Goal: Book appointment/travel/reservation

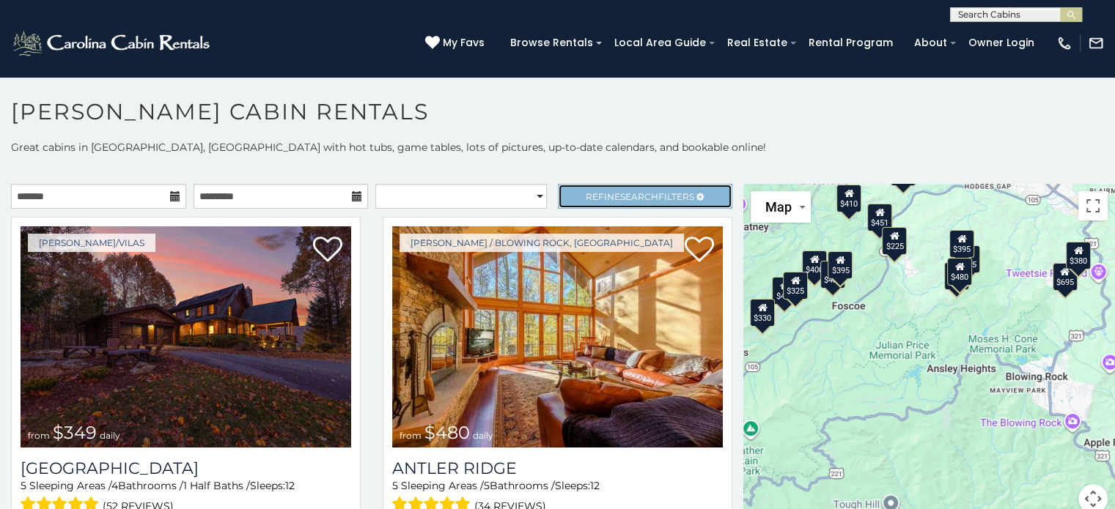
click at [696, 195] on icon at bounding box center [699, 197] width 7 height 9
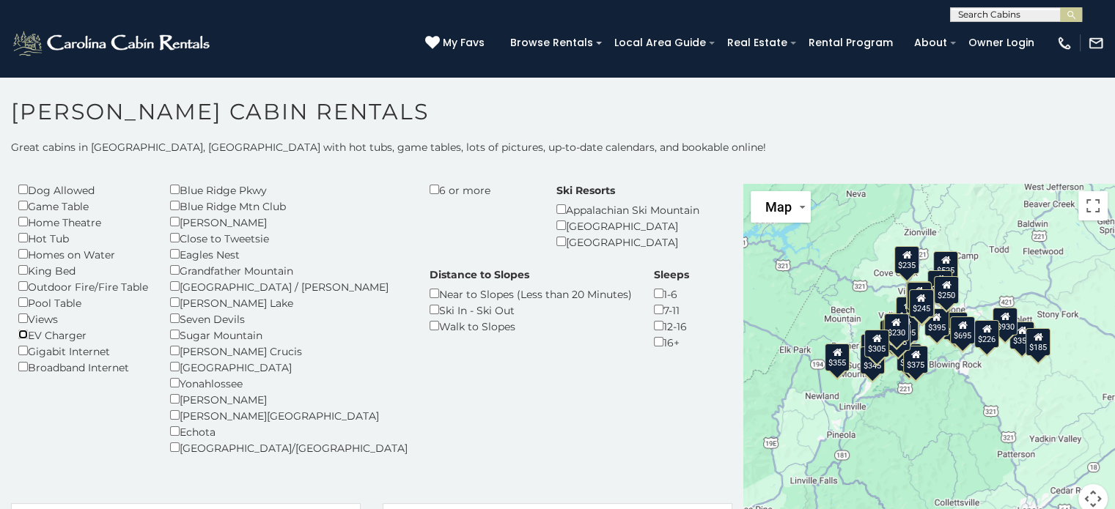
scroll to position [138, 0]
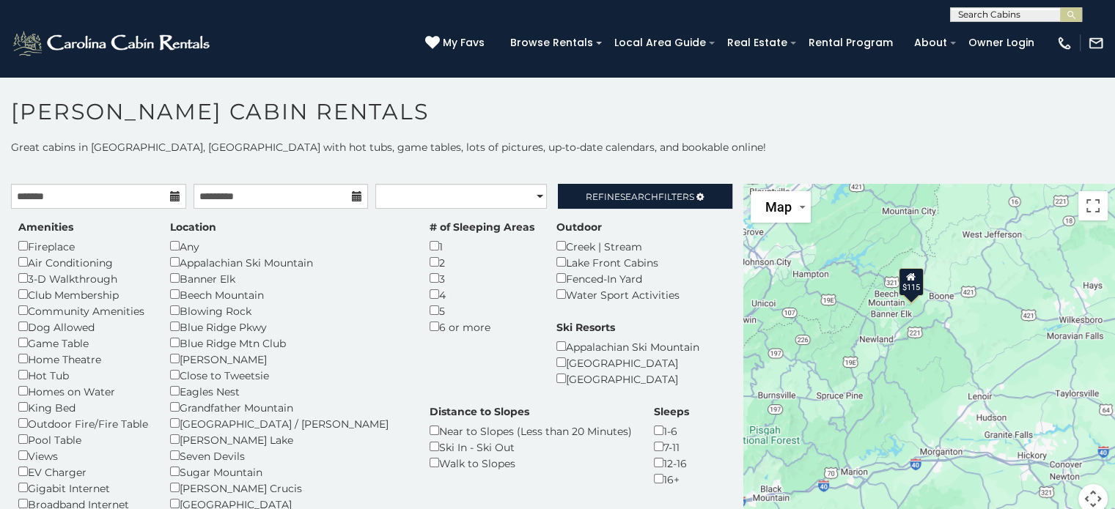
click at [903, 286] on div "$115" at bounding box center [910, 282] width 25 height 28
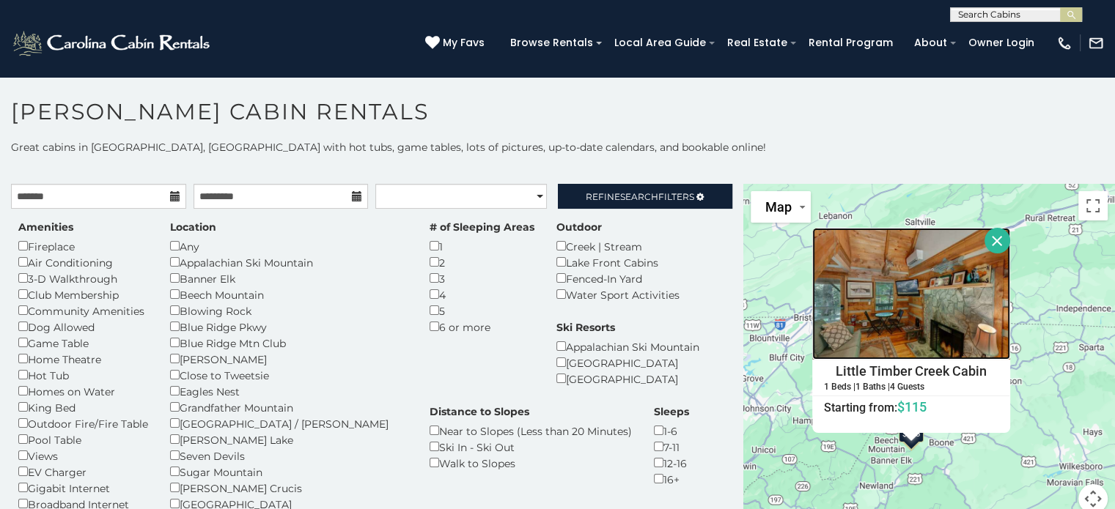
click at [934, 325] on img at bounding box center [911, 294] width 198 height 132
click at [894, 309] on img at bounding box center [911, 294] width 198 height 132
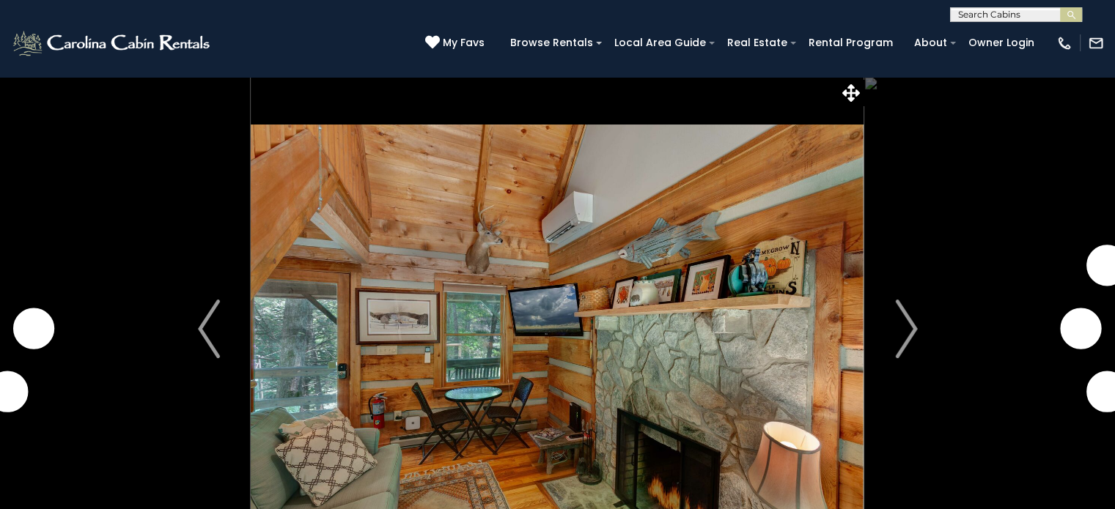
click at [709, 372] on img at bounding box center [557, 329] width 613 height 506
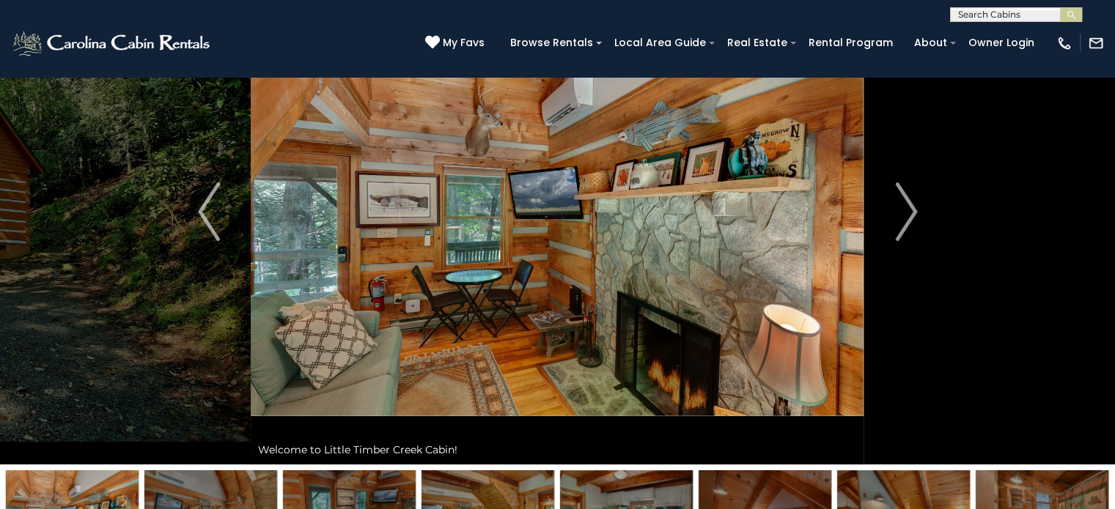
scroll to position [123, 0]
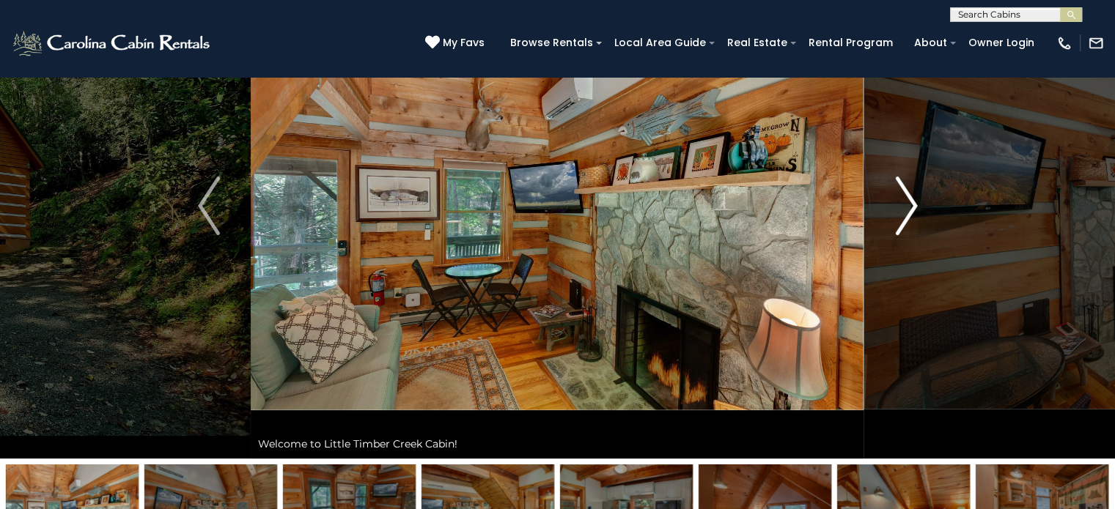
click at [899, 200] on img "Next" at bounding box center [906, 206] width 22 height 59
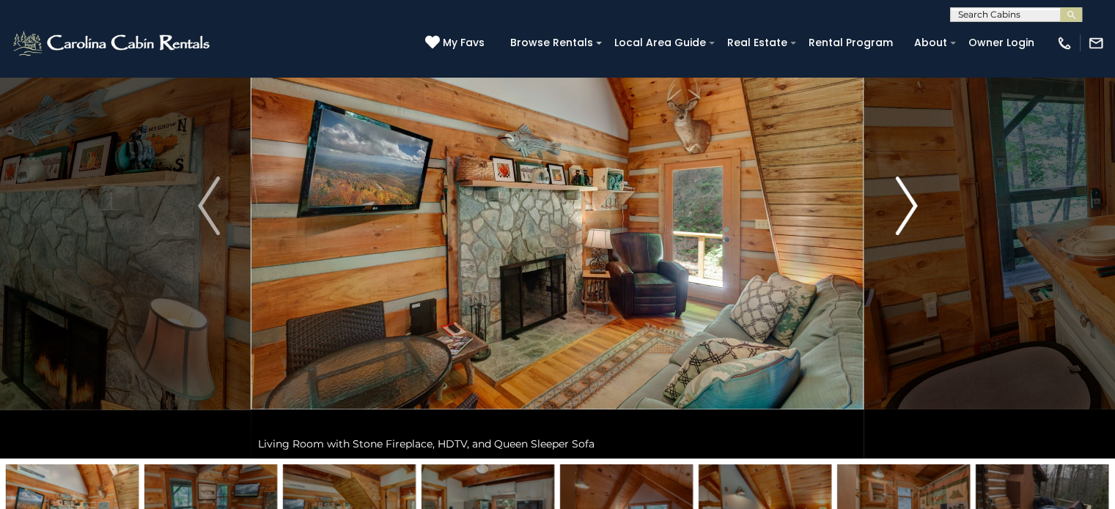
click at [899, 200] on img "Next" at bounding box center [906, 206] width 22 height 59
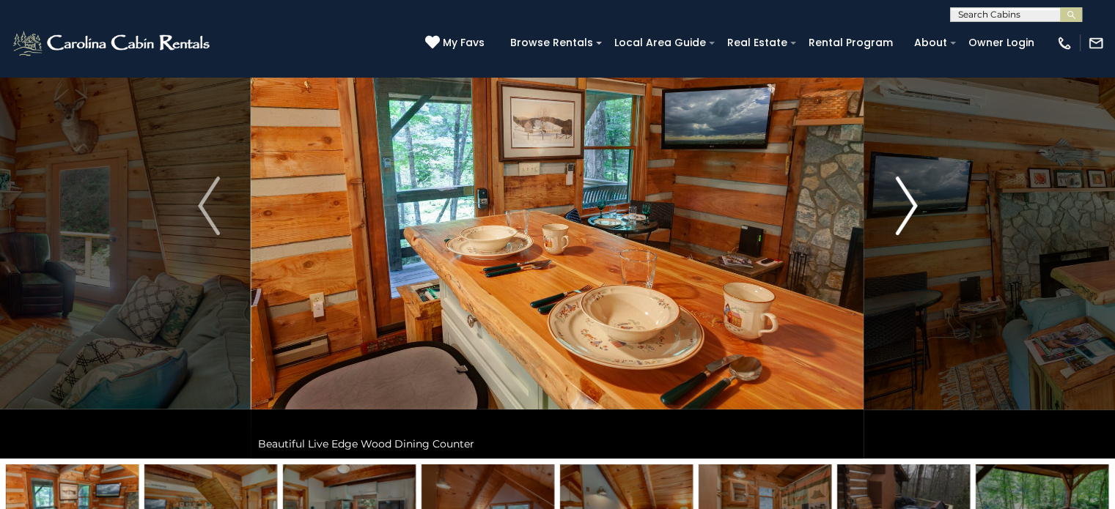
click at [899, 200] on img "Next" at bounding box center [906, 206] width 22 height 59
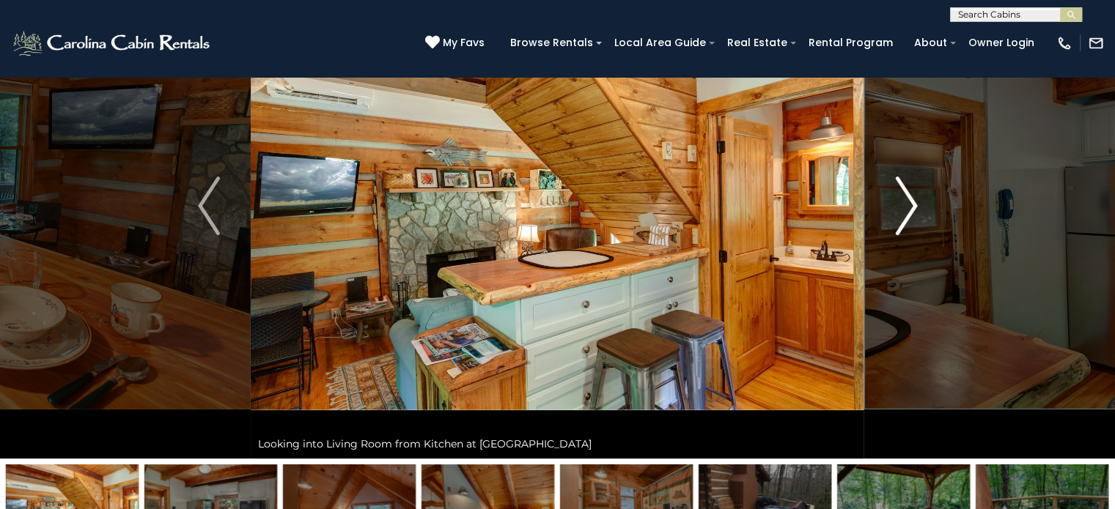
click at [899, 200] on img "Next" at bounding box center [906, 206] width 22 height 59
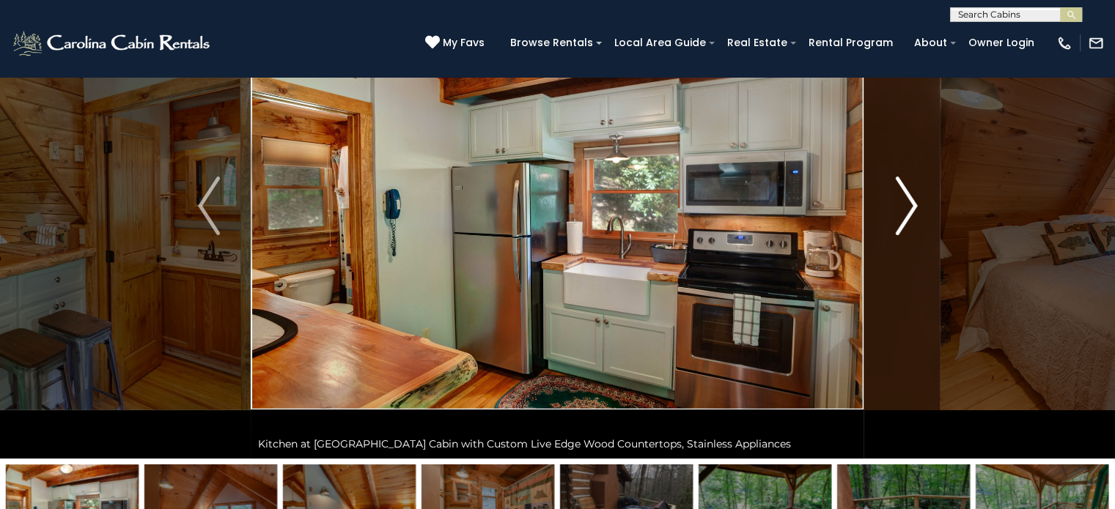
click at [899, 200] on img "Next" at bounding box center [906, 206] width 22 height 59
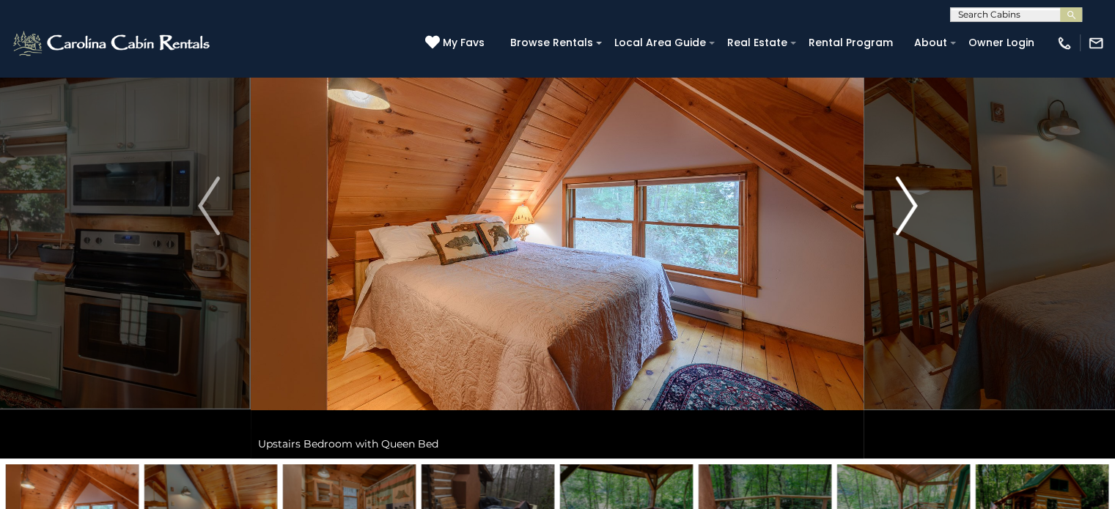
click at [899, 200] on img "Next" at bounding box center [906, 206] width 22 height 59
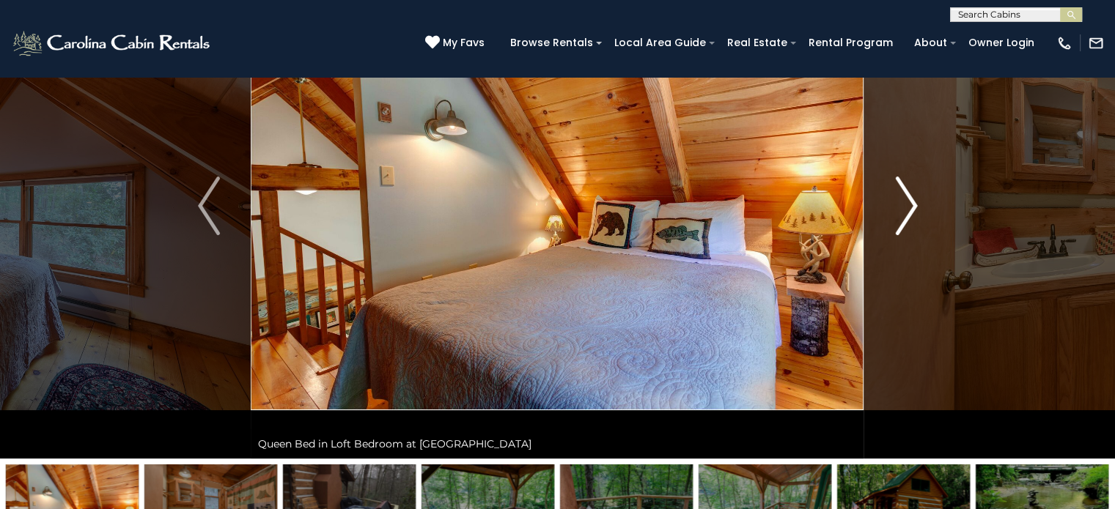
click at [899, 200] on img "Next" at bounding box center [906, 206] width 22 height 59
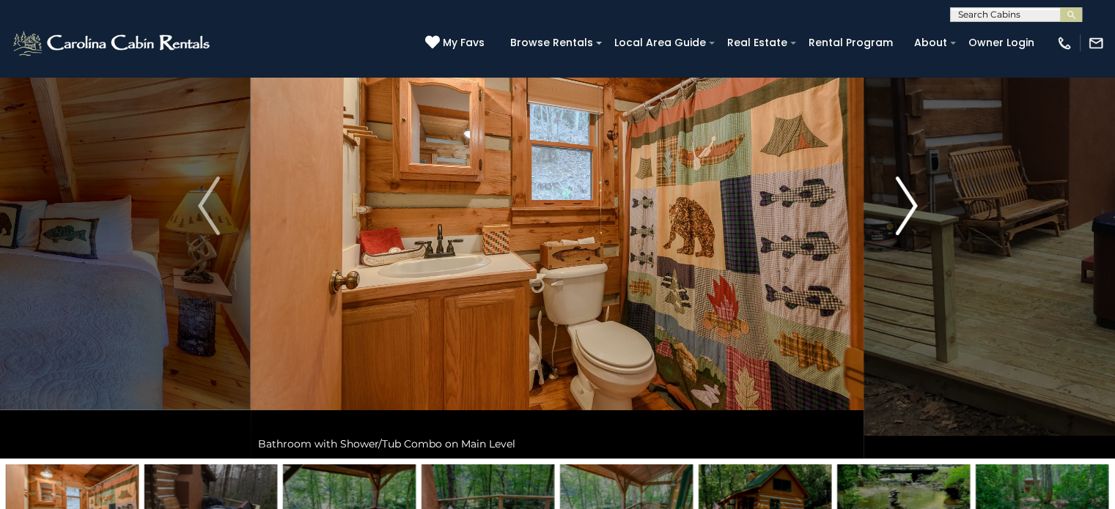
click at [899, 200] on img "Next" at bounding box center [906, 206] width 22 height 59
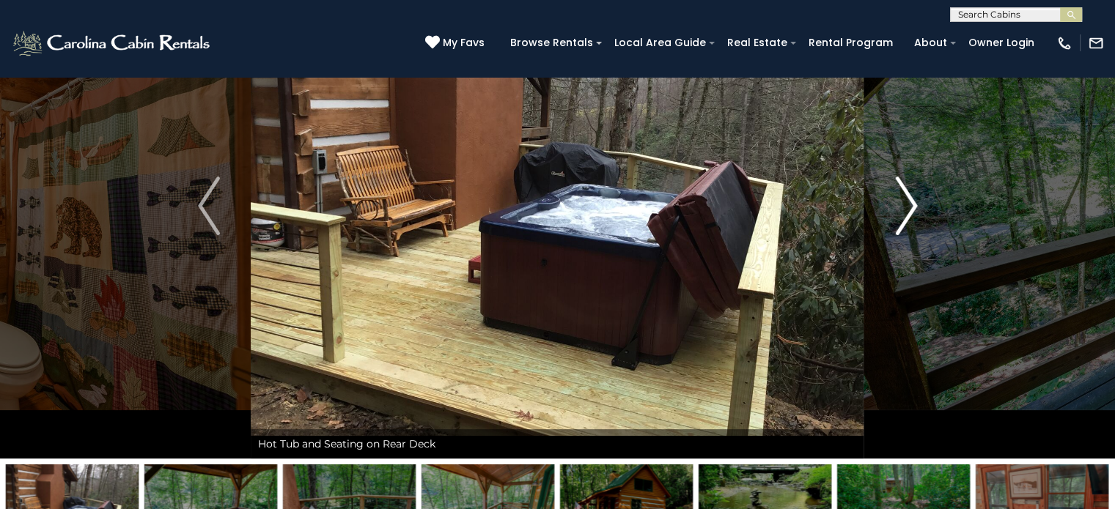
click at [899, 200] on img "Next" at bounding box center [906, 206] width 22 height 59
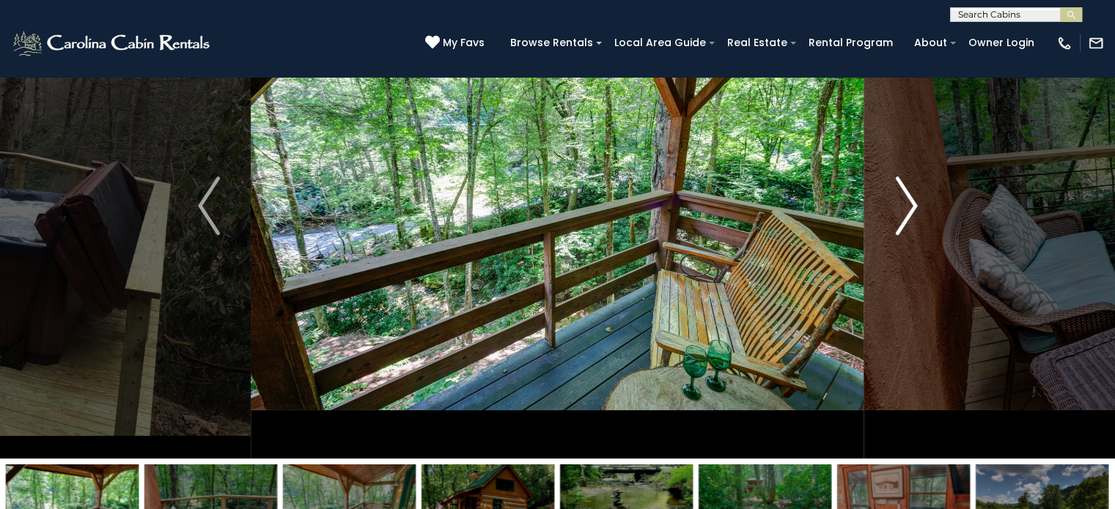
click at [899, 200] on img "Next" at bounding box center [906, 206] width 22 height 59
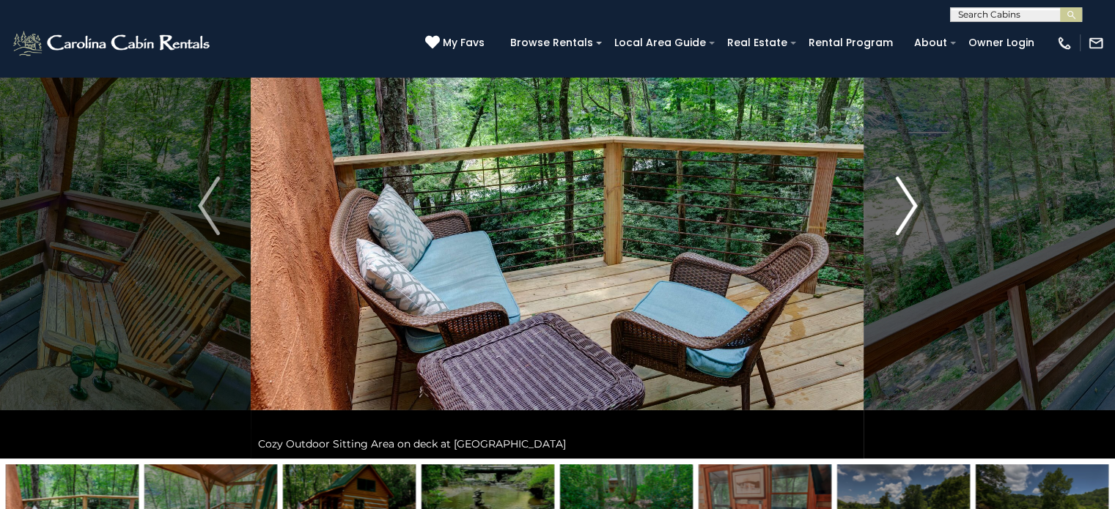
click at [899, 200] on img "Next" at bounding box center [906, 206] width 22 height 59
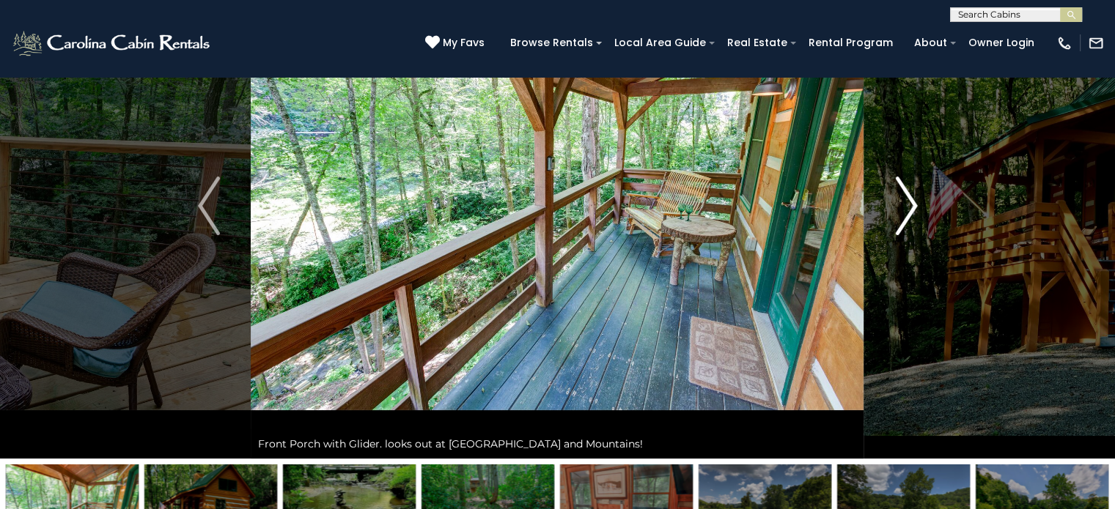
click at [899, 200] on img "Next" at bounding box center [906, 206] width 22 height 59
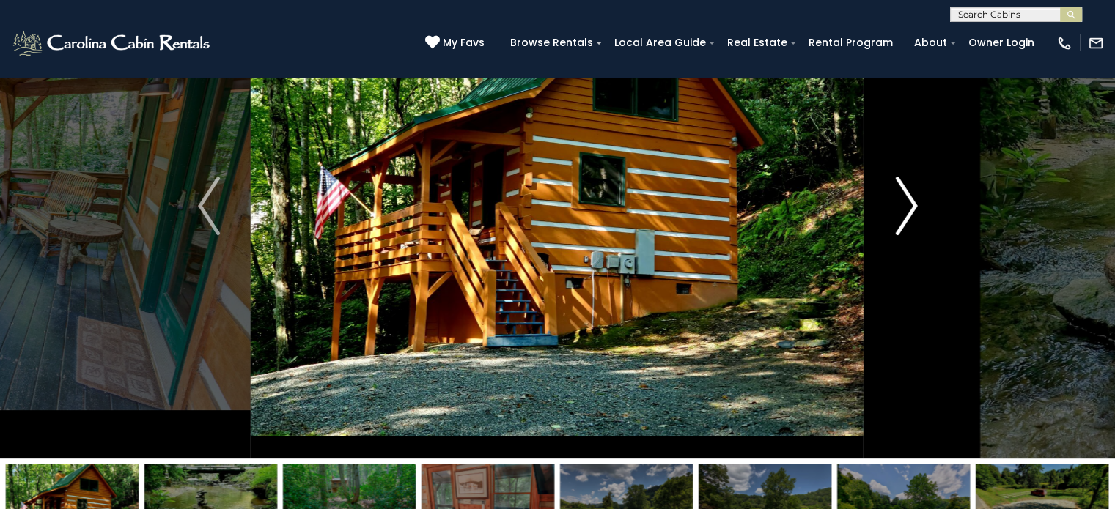
click at [899, 200] on img "Next" at bounding box center [906, 206] width 22 height 59
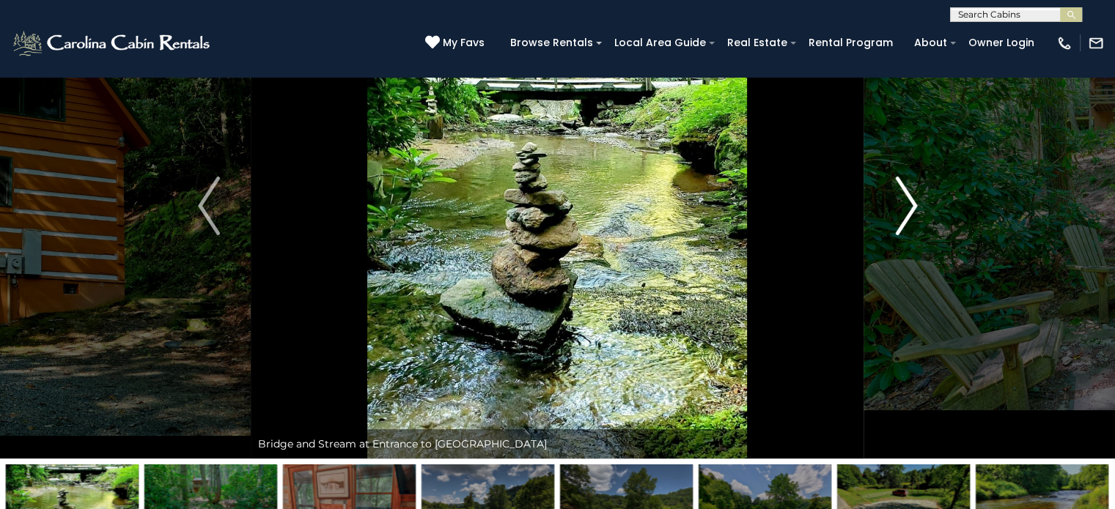
click at [899, 200] on img "Next" at bounding box center [906, 206] width 22 height 59
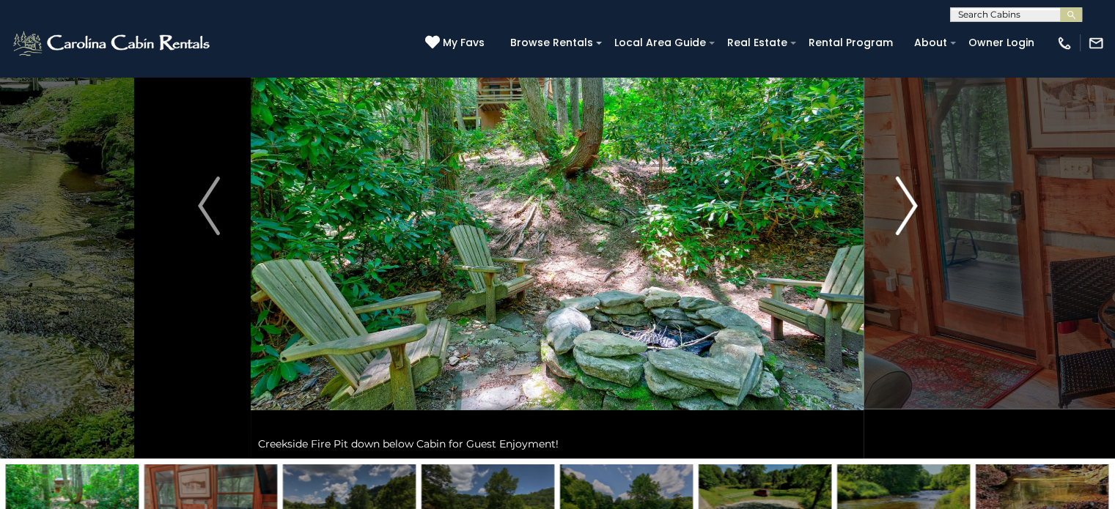
click at [899, 200] on img "Next" at bounding box center [906, 206] width 22 height 59
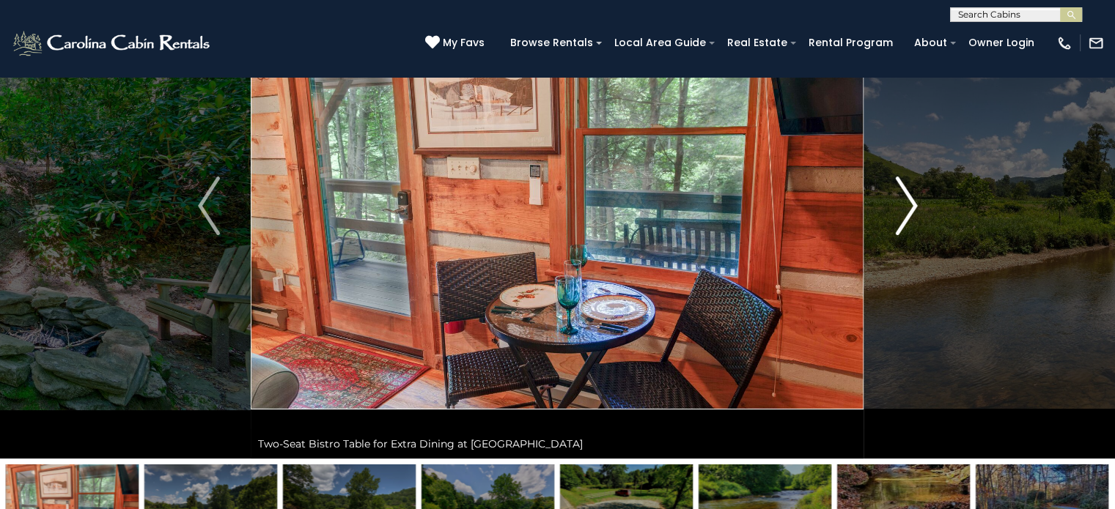
click at [899, 200] on img "Next" at bounding box center [906, 206] width 22 height 59
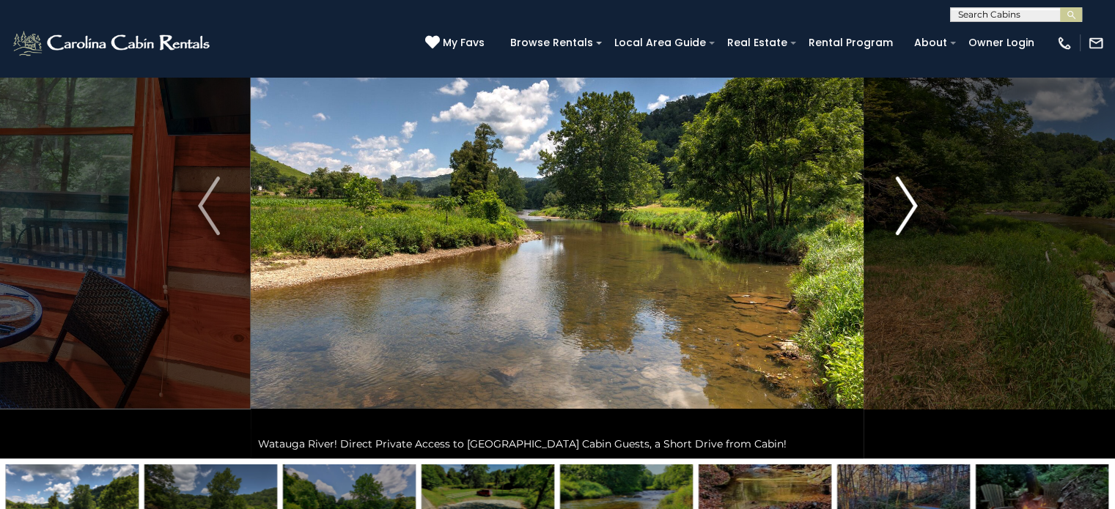
click at [899, 200] on img "Next" at bounding box center [906, 206] width 22 height 59
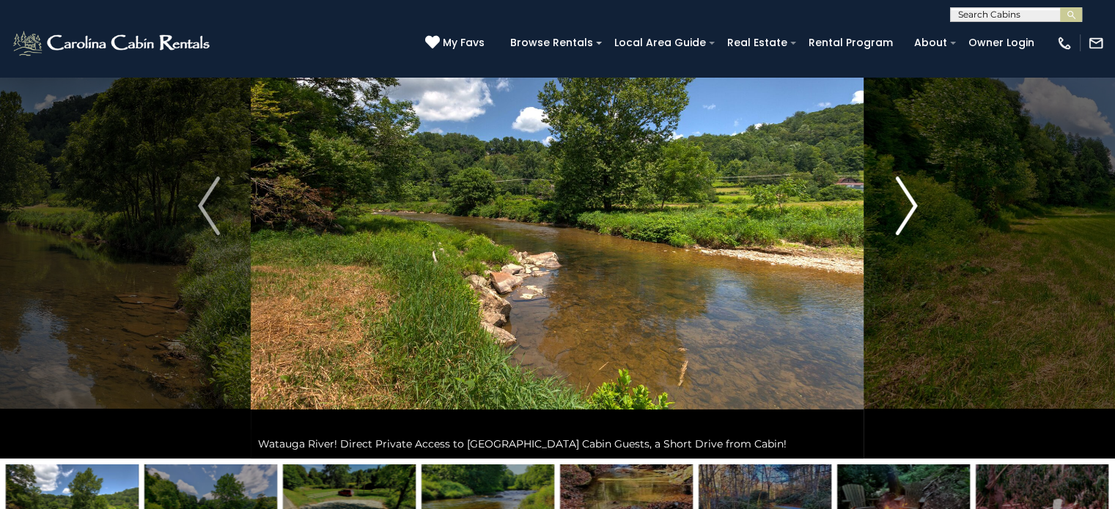
click at [899, 200] on img "Next" at bounding box center [906, 206] width 22 height 59
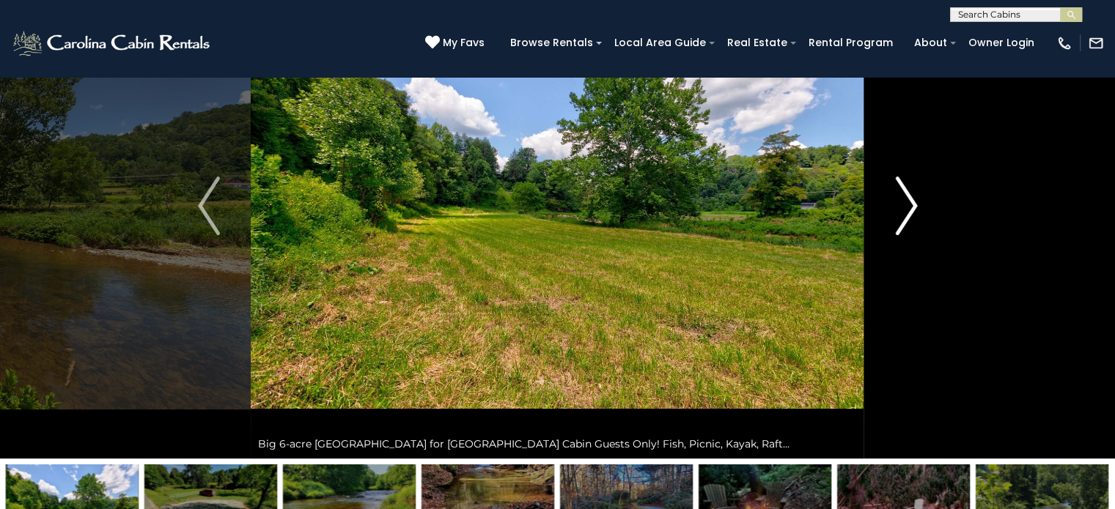
click at [899, 200] on img "Next" at bounding box center [906, 206] width 22 height 59
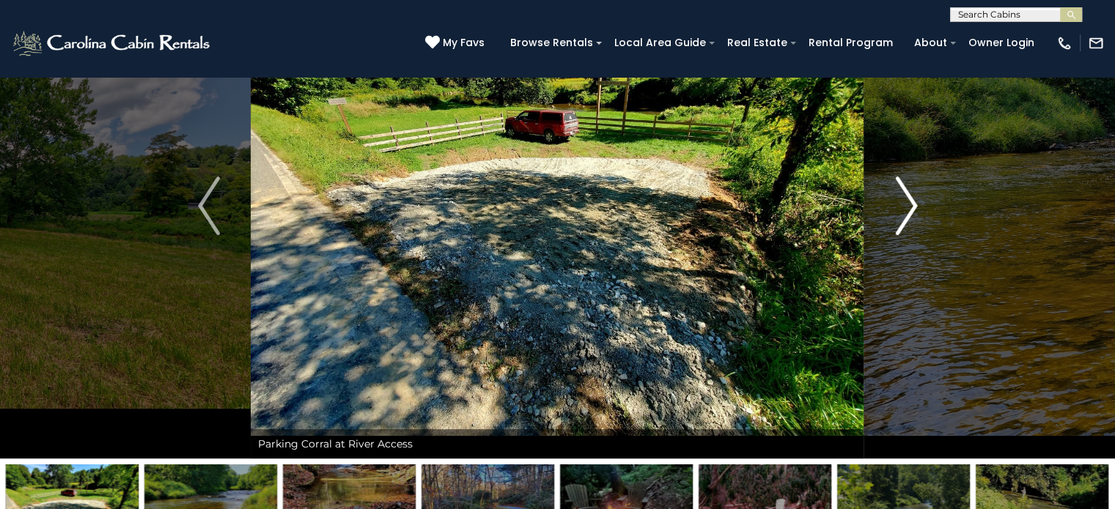
click at [899, 200] on img "Next" at bounding box center [906, 206] width 22 height 59
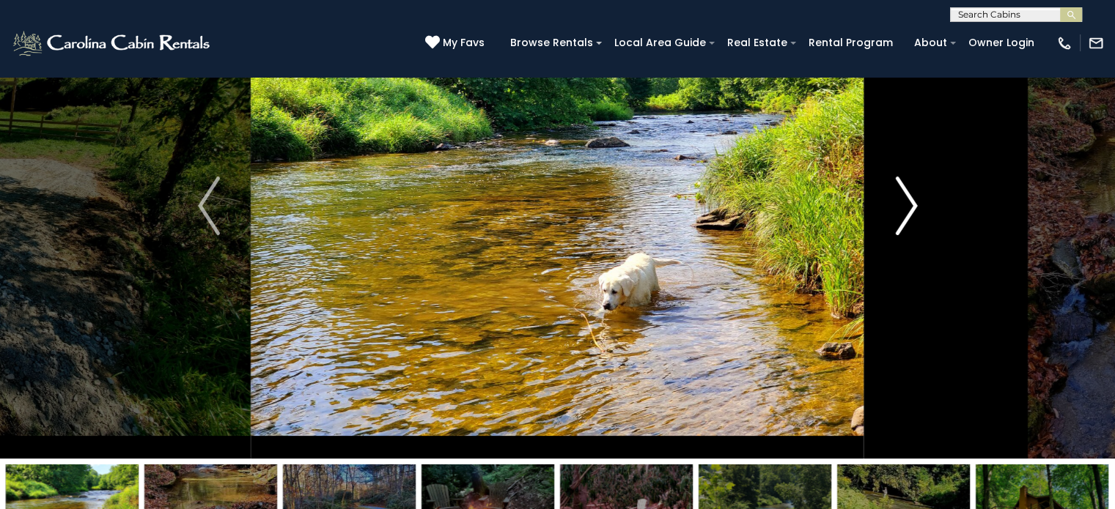
click at [899, 200] on img "Next" at bounding box center [906, 206] width 22 height 59
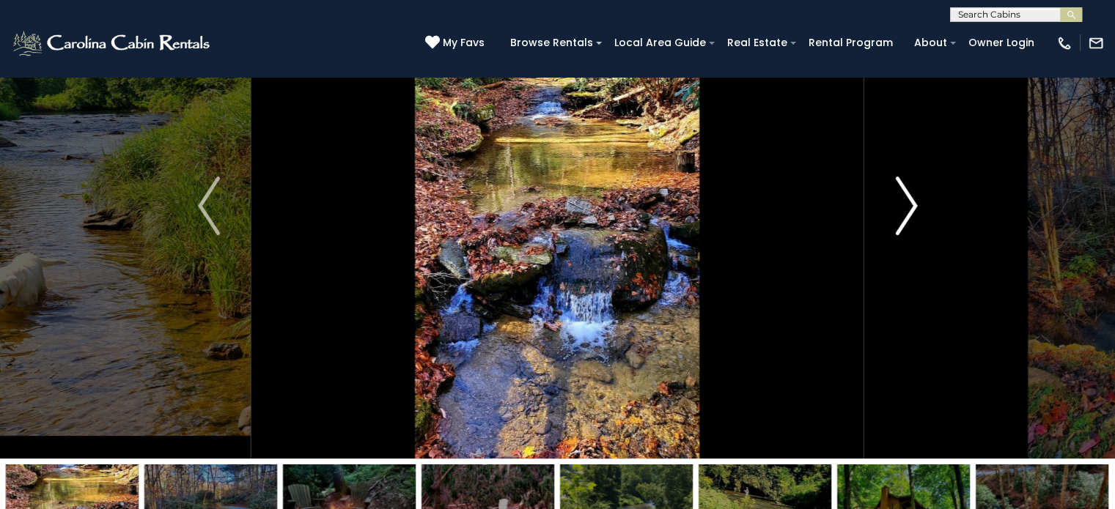
click at [899, 200] on img "Next" at bounding box center [906, 206] width 22 height 59
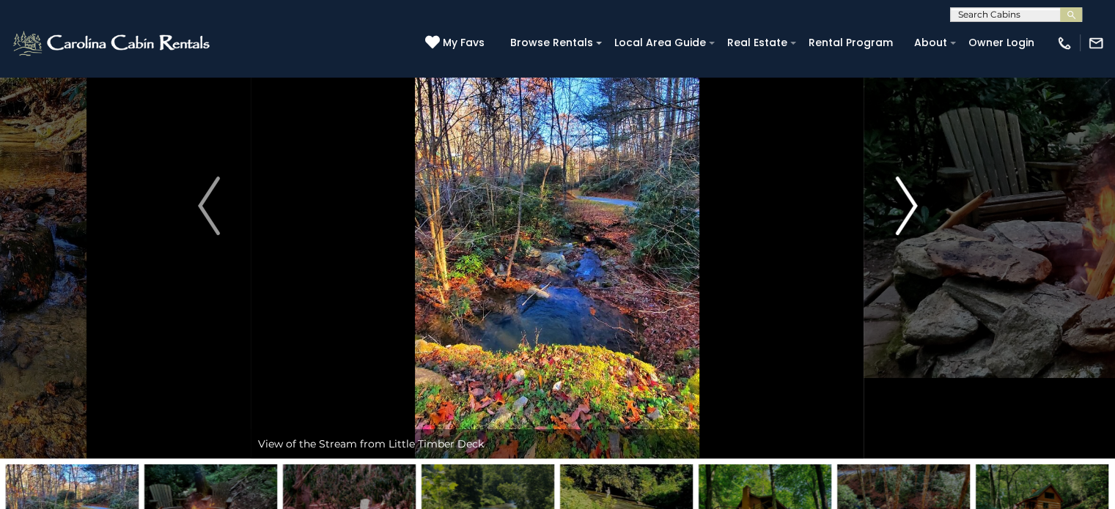
click at [899, 200] on img "Next" at bounding box center [906, 206] width 22 height 59
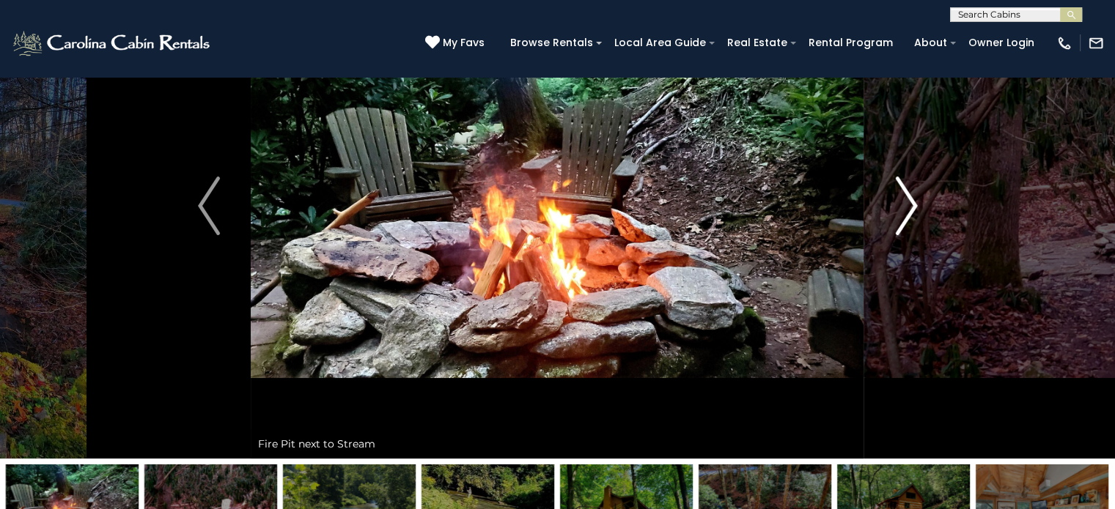
click at [899, 200] on img "Next" at bounding box center [906, 206] width 22 height 59
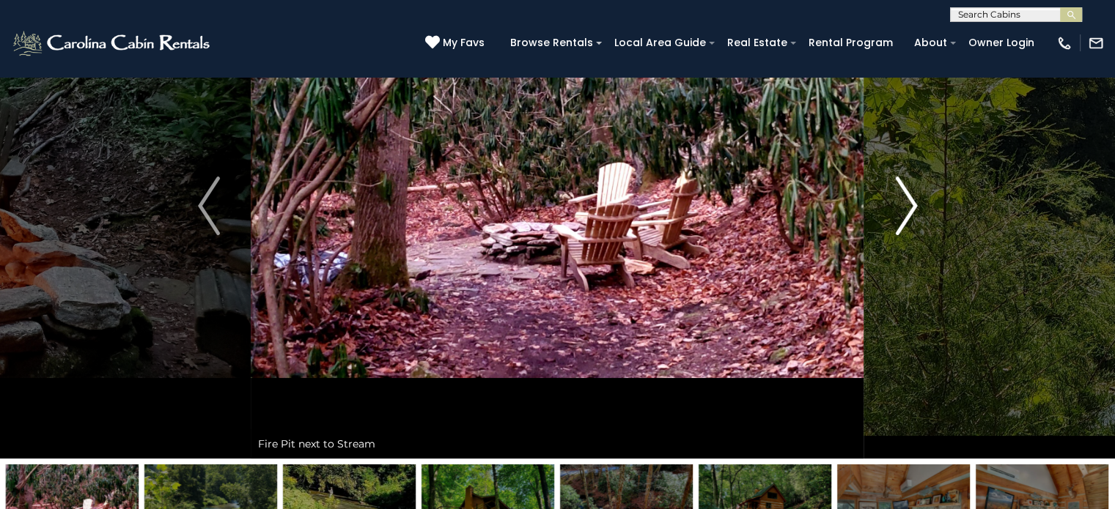
click at [899, 200] on img "Next" at bounding box center [906, 206] width 22 height 59
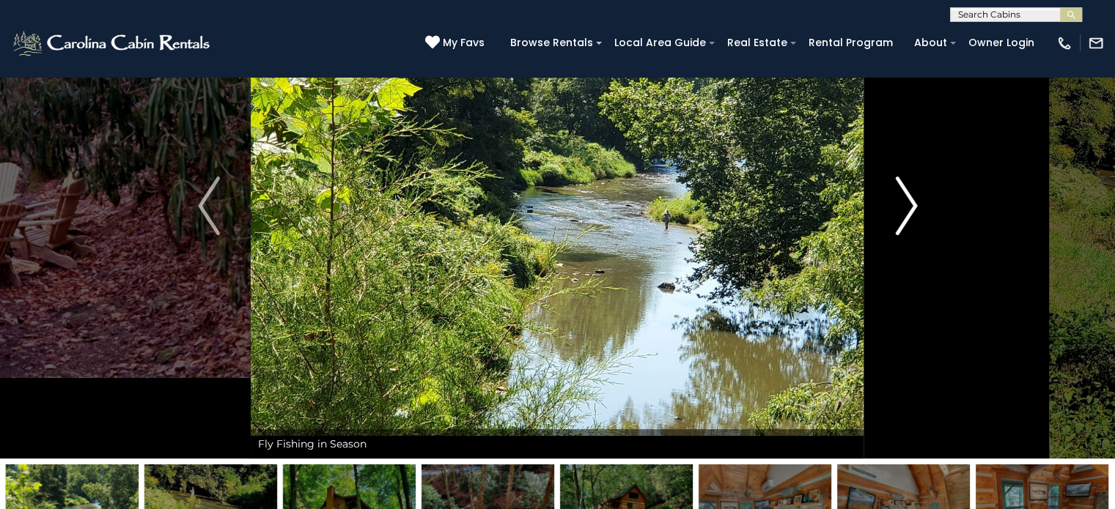
click at [899, 200] on img "Next" at bounding box center [906, 206] width 22 height 59
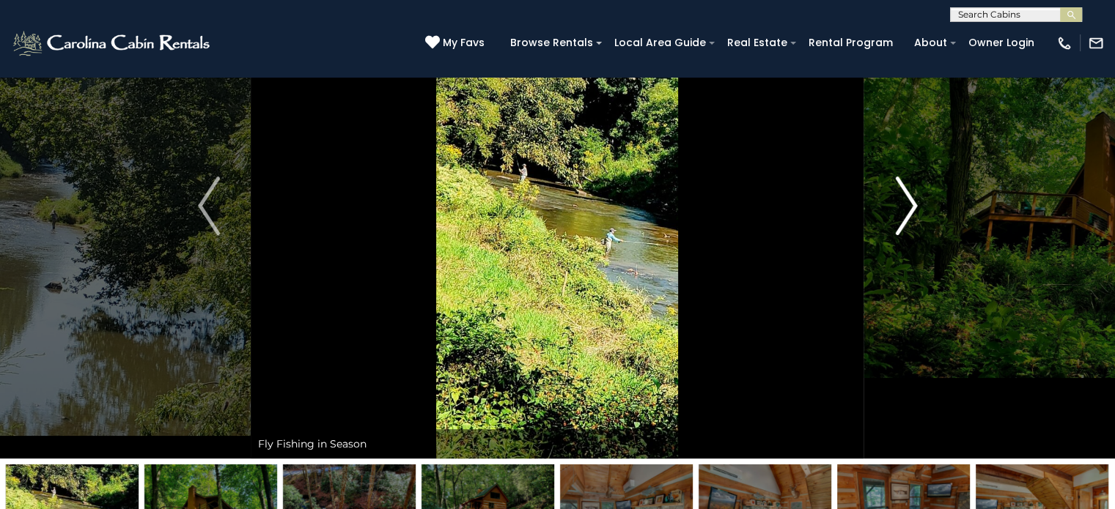
click at [899, 200] on img "Next" at bounding box center [906, 206] width 22 height 59
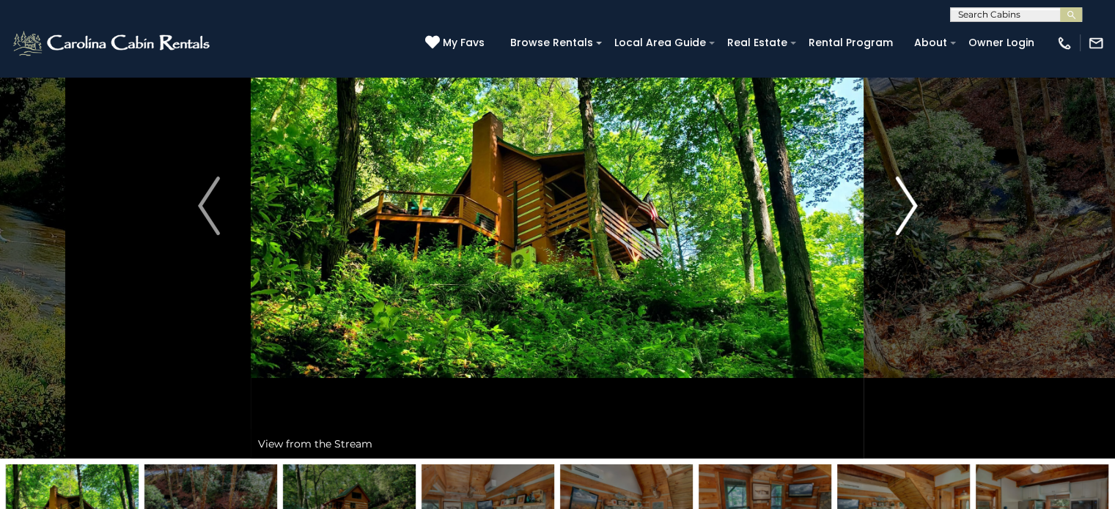
click at [899, 200] on img "Next" at bounding box center [906, 206] width 22 height 59
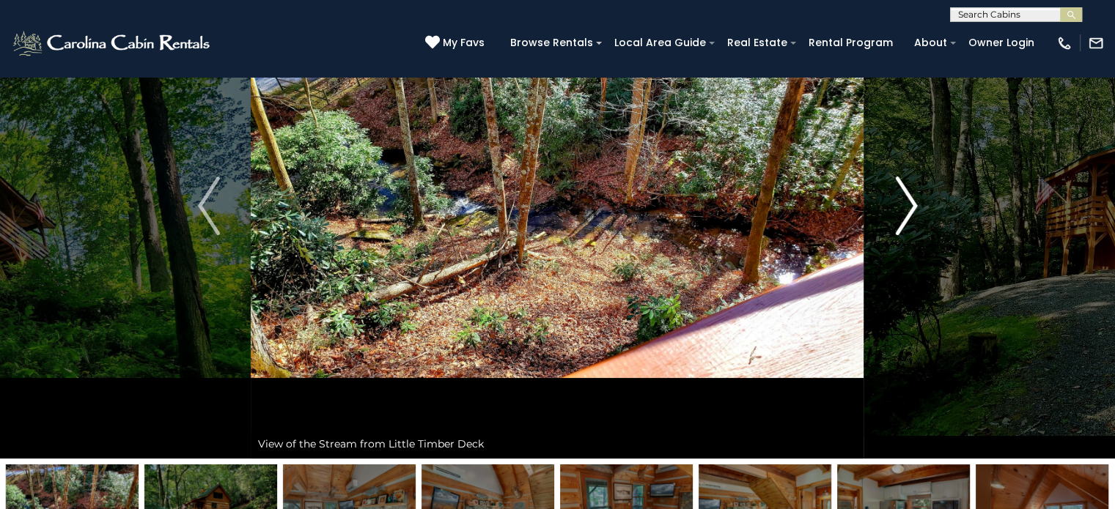
click at [899, 200] on img "Next" at bounding box center [906, 206] width 22 height 59
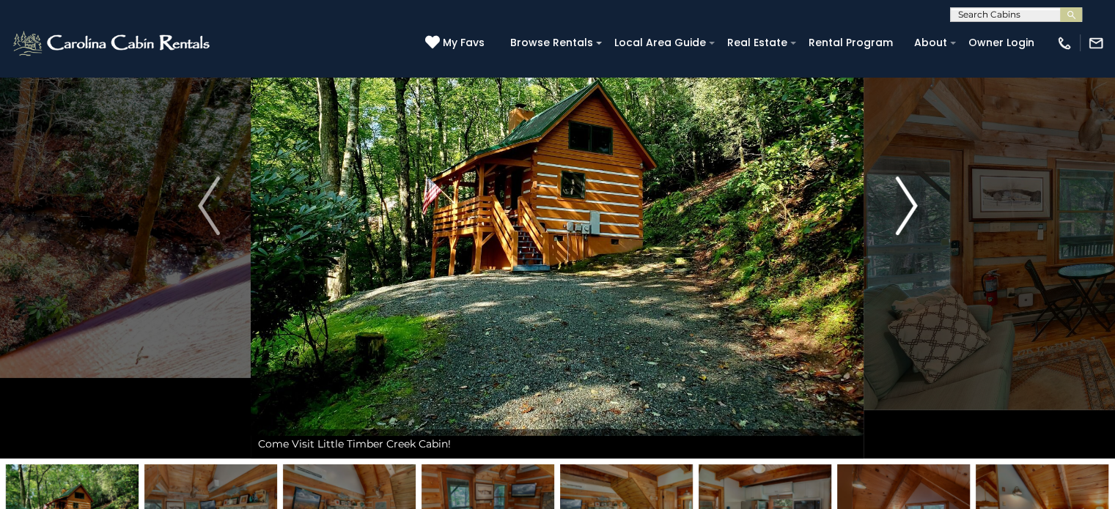
click at [899, 200] on img "Next" at bounding box center [906, 206] width 22 height 59
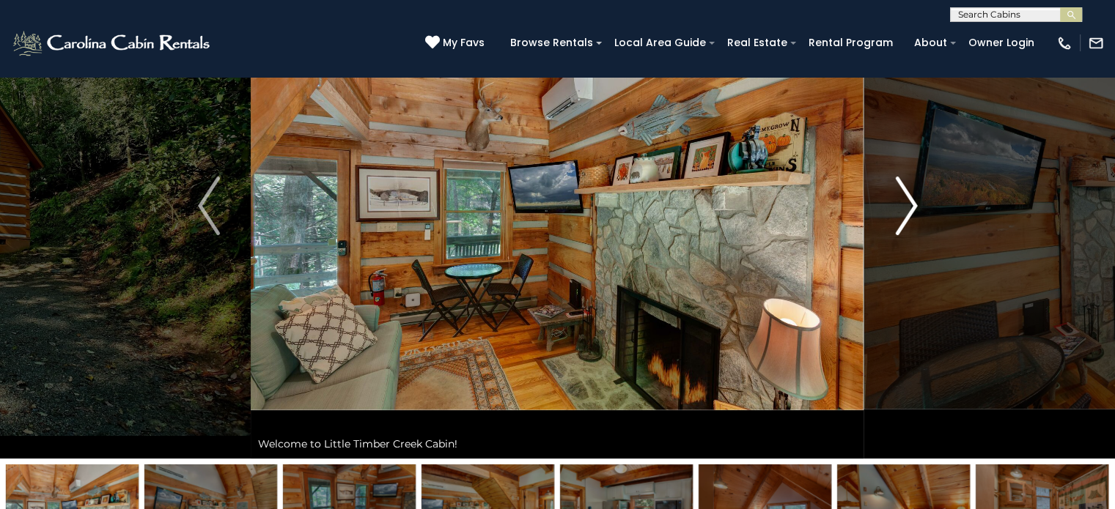
click at [899, 200] on img "Next" at bounding box center [906, 206] width 22 height 59
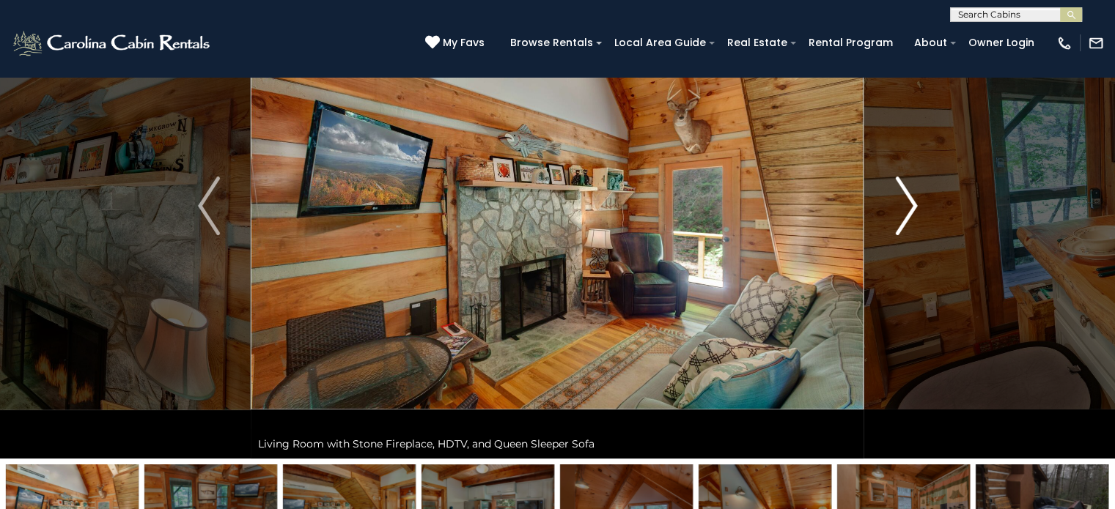
click at [899, 200] on img "Next" at bounding box center [906, 206] width 22 height 59
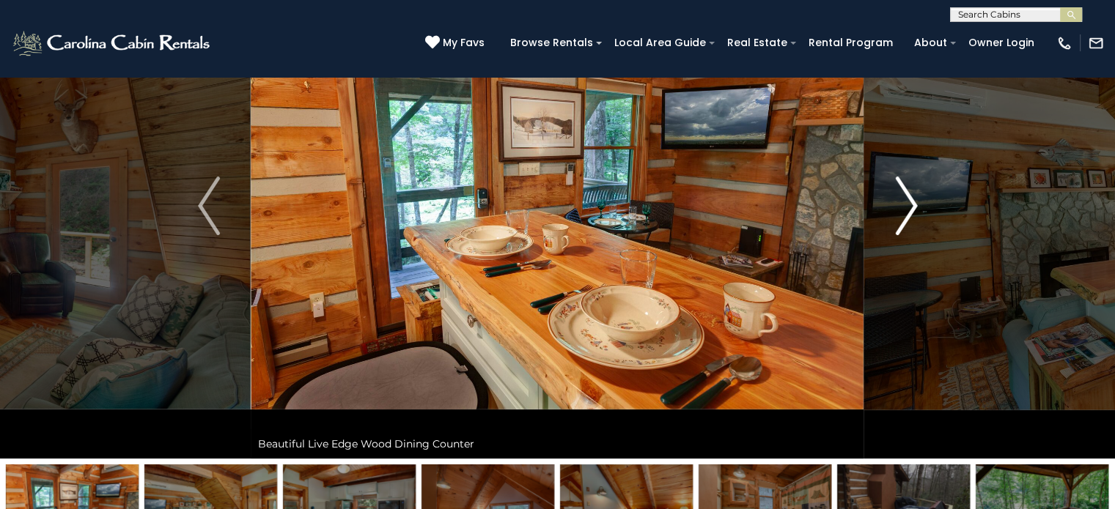
click at [899, 200] on img "Next" at bounding box center [906, 206] width 22 height 59
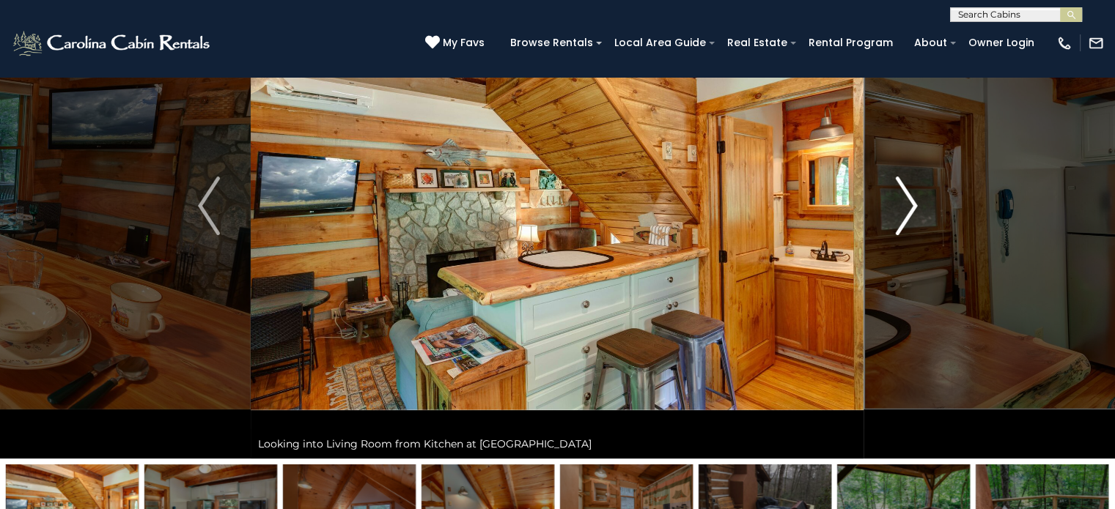
click at [899, 200] on img "Next" at bounding box center [906, 206] width 22 height 59
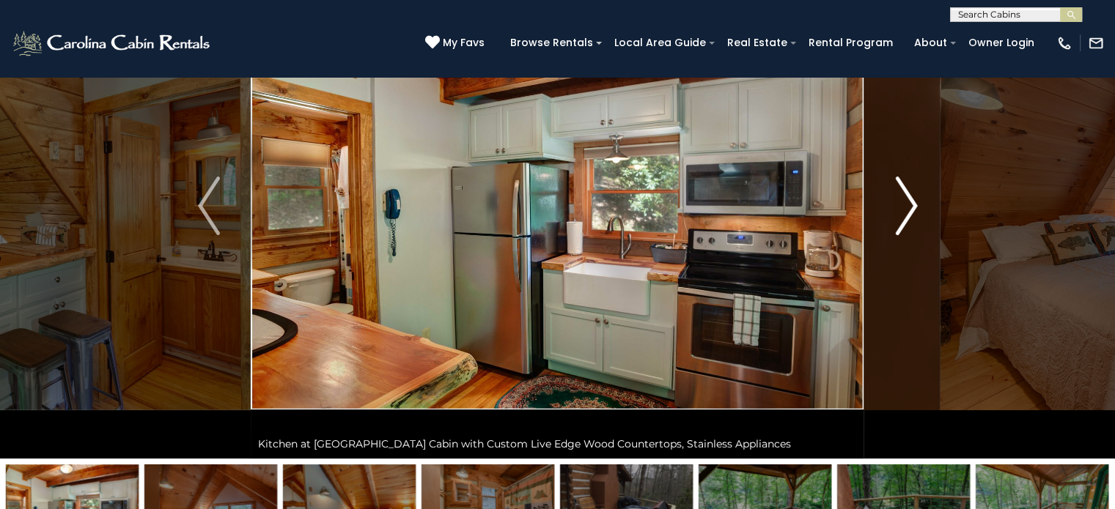
click at [899, 200] on img "Next" at bounding box center [906, 206] width 22 height 59
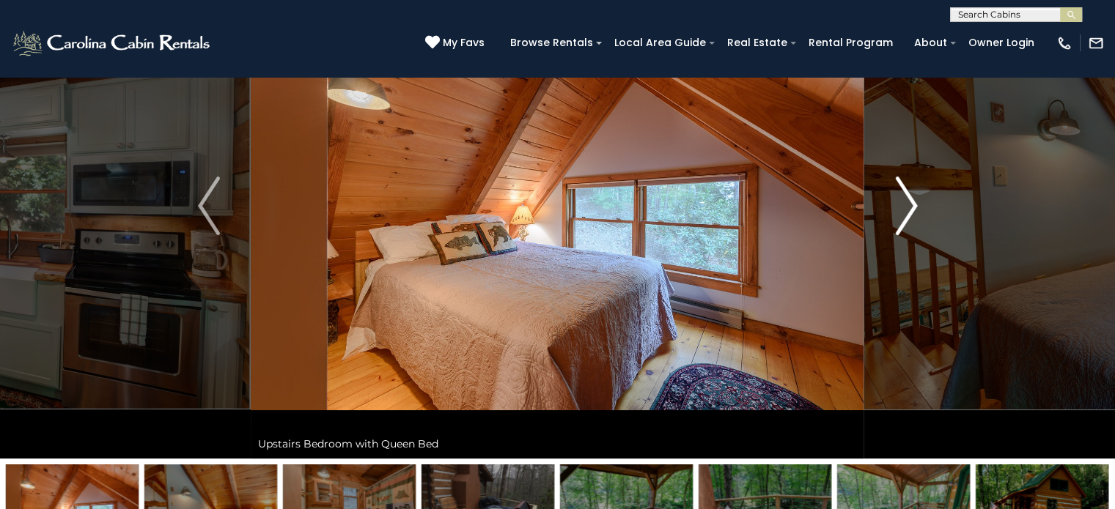
click at [899, 200] on img "Next" at bounding box center [906, 206] width 22 height 59
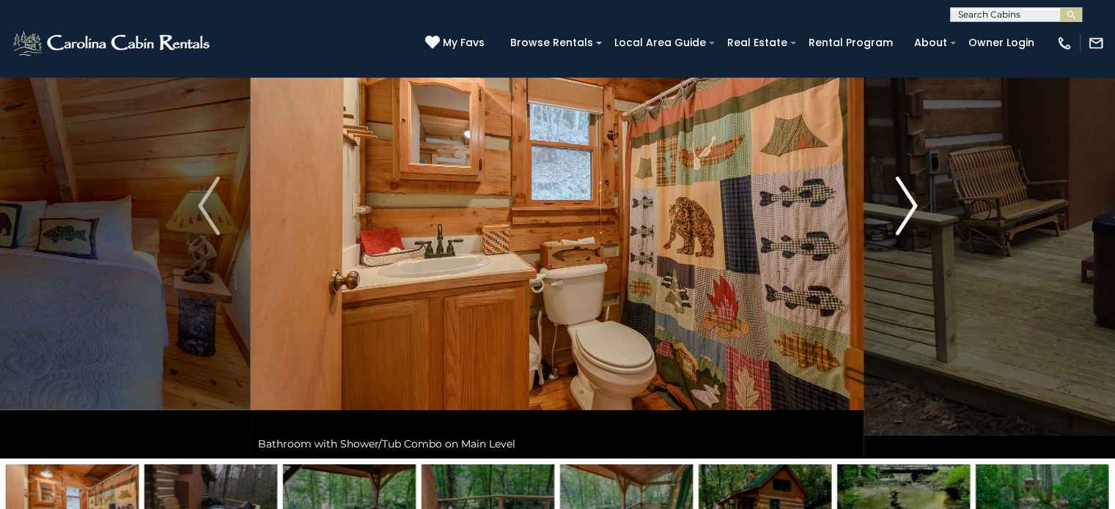
click at [899, 200] on img "Next" at bounding box center [906, 206] width 22 height 59
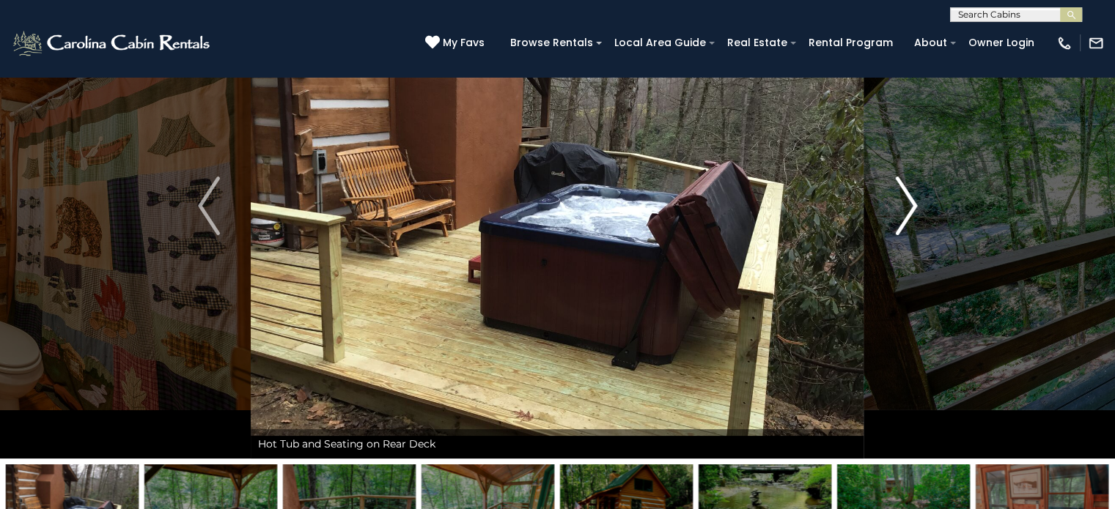
click at [899, 200] on img "Next" at bounding box center [906, 206] width 22 height 59
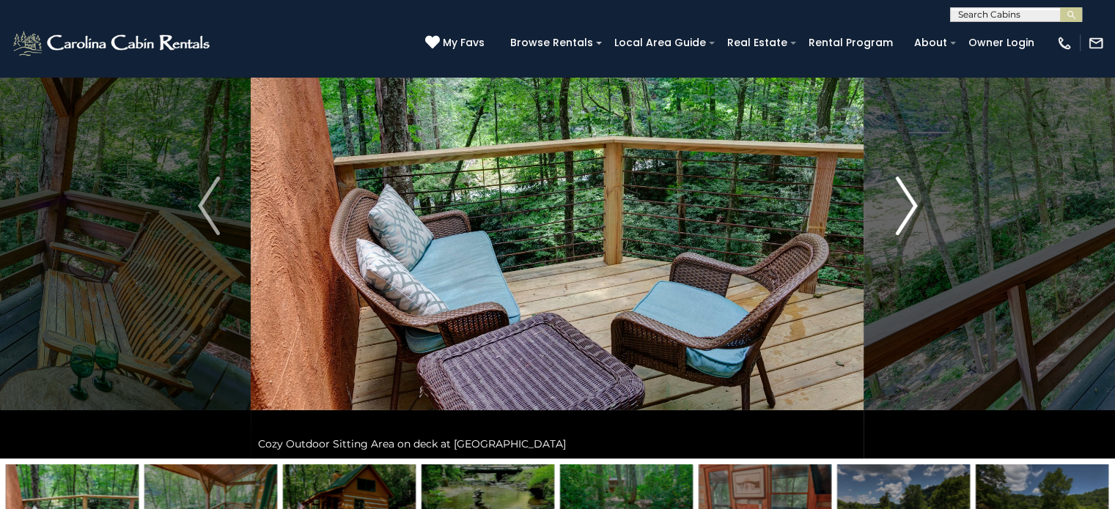
click at [899, 200] on img "Next" at bounding box center [906, 206] width 22 height 59
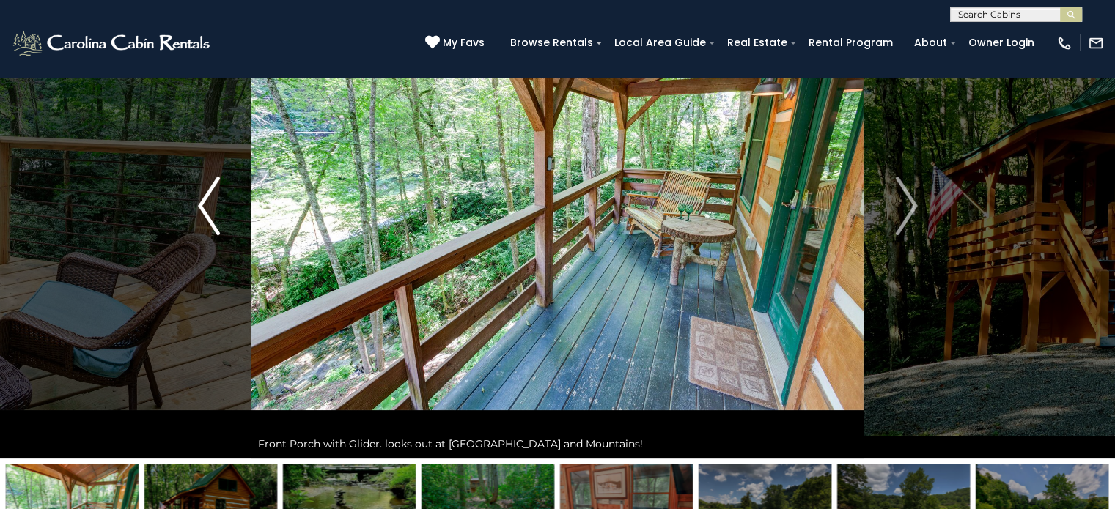
click at [215, 214] on img "Previous" at bounding box center [209, 206] width 22 height 59
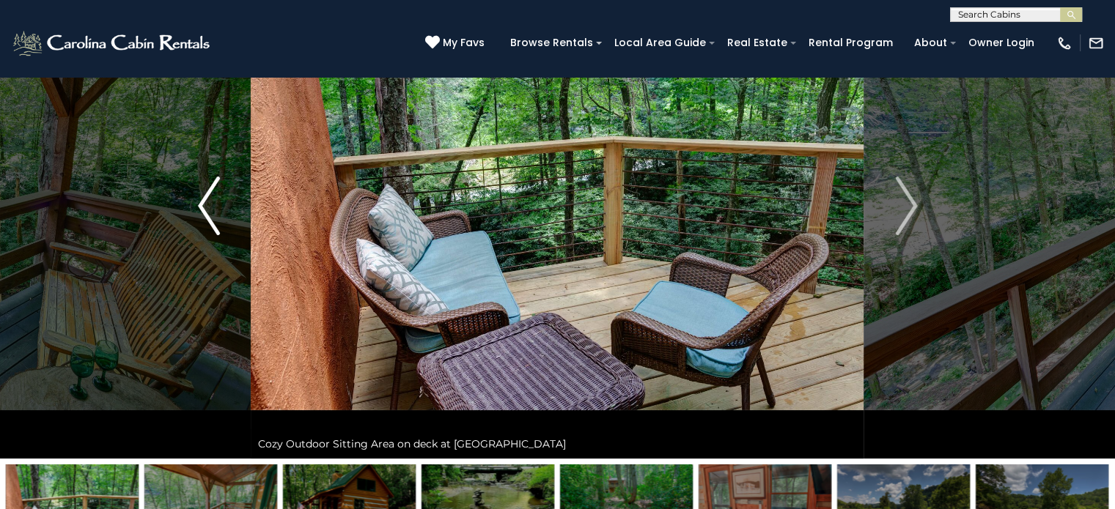
click at [215, 214] on img "Previous" at bounding box center [209, 206] width 22 height 59
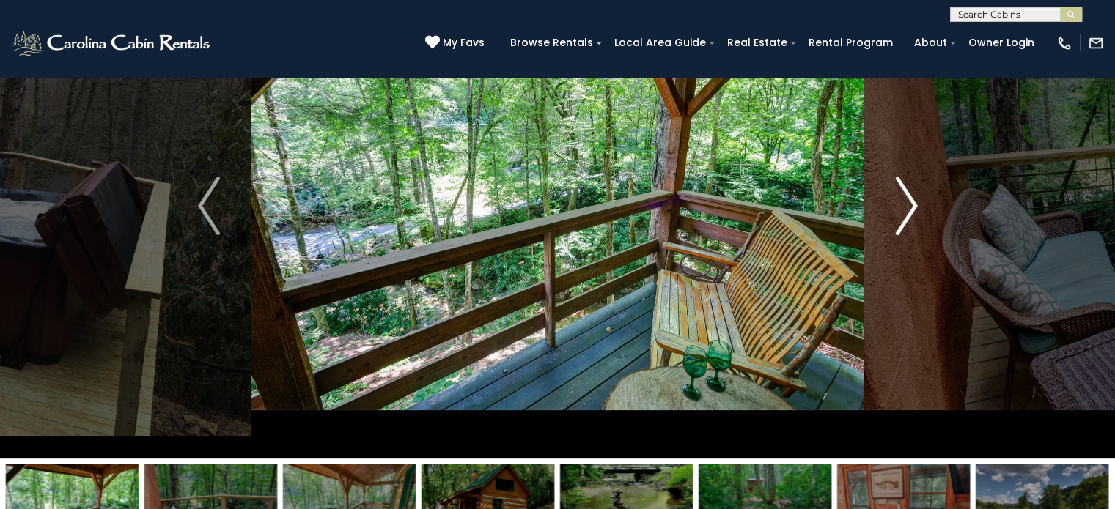
click at [915, 213] on img "Next" at bounding box center [906, 206] width 22 height 59
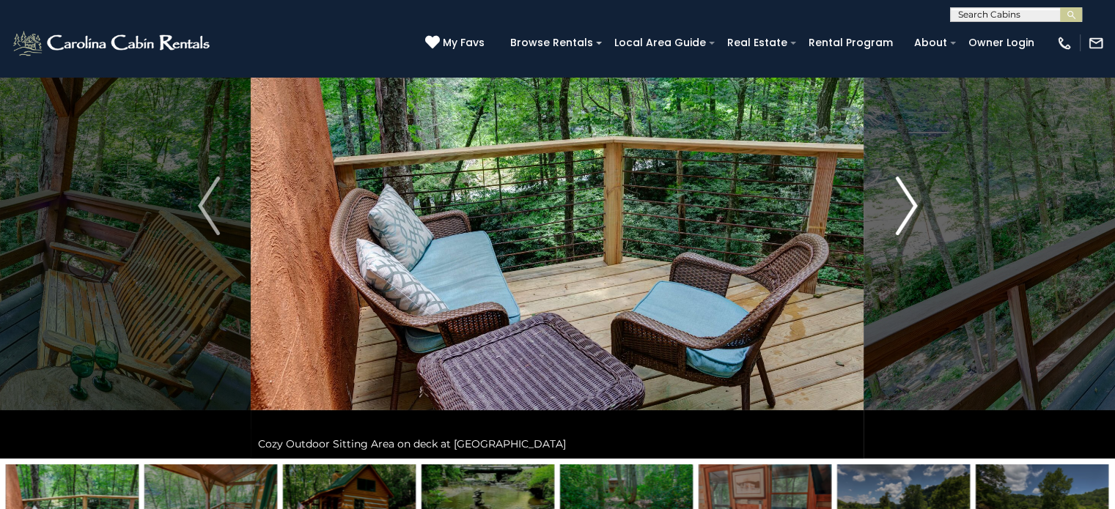
click at [915, 213] on img "Next" at bounding box center [906, 206] width 22 height 59
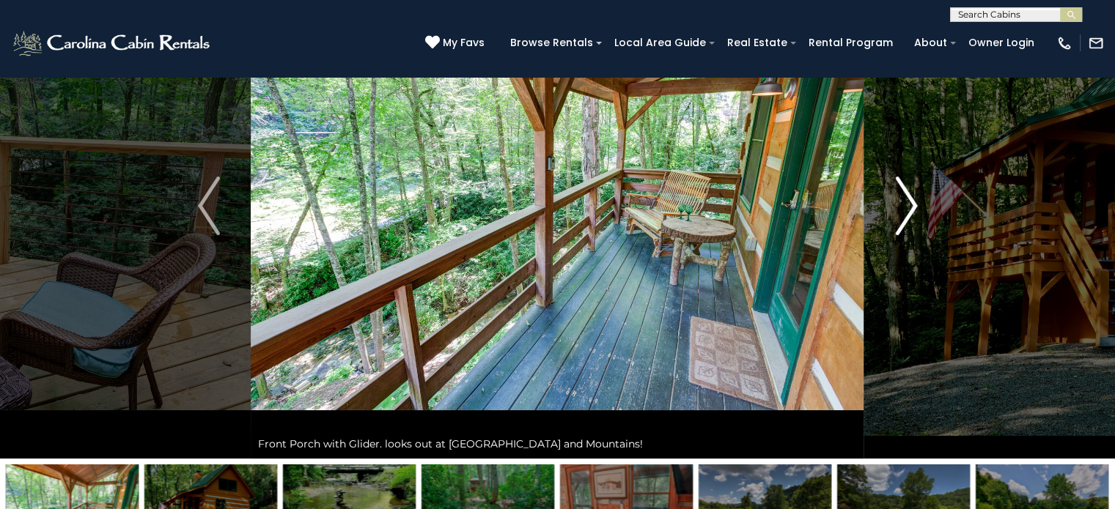
click at [915, 213] on img "Next" at bounding box center [906, 206] width 22 height 59
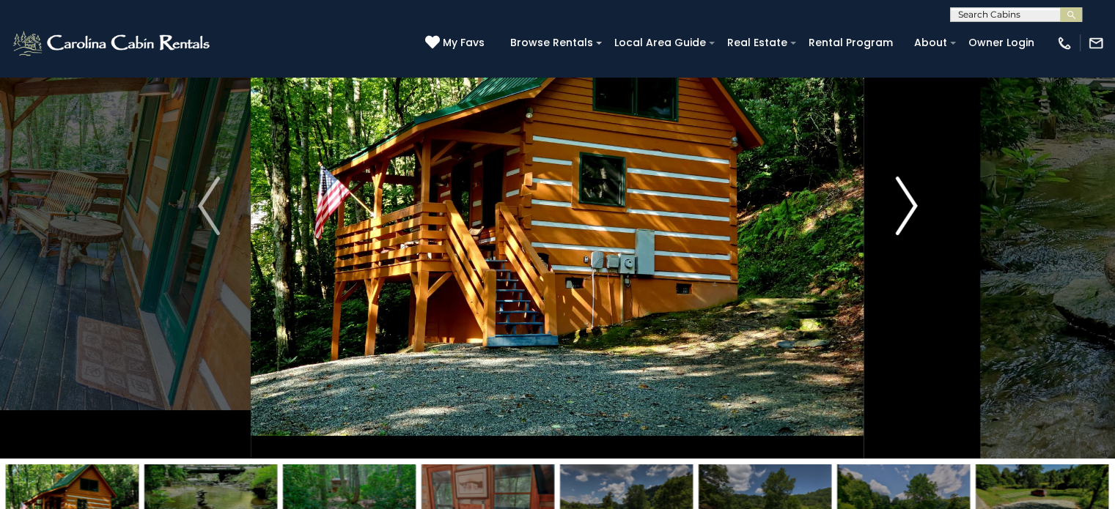
click at [915, 213] on img "Next" at bounding box center [906, 206] width 22 height 59
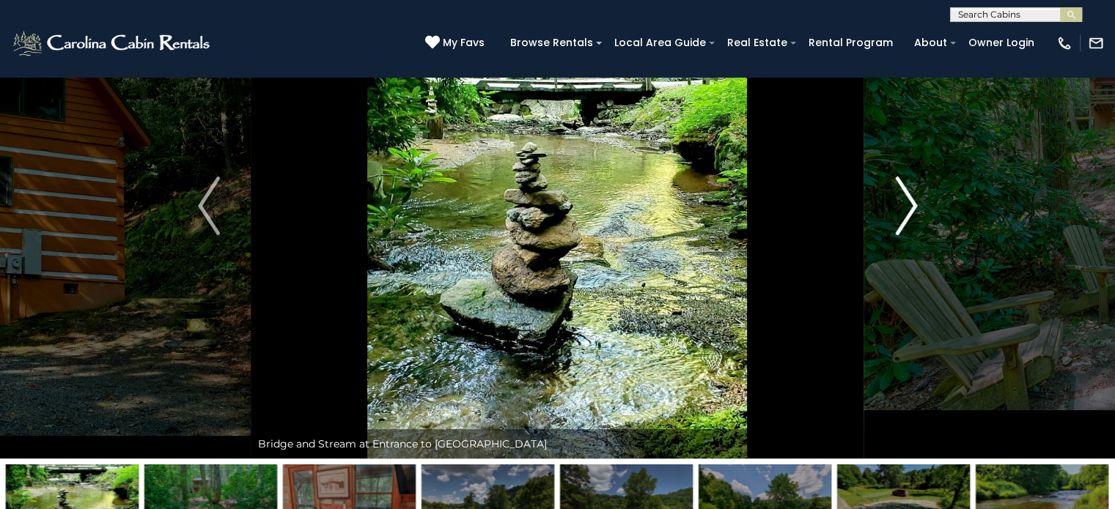
click at [915, 213] on img "Next" at bounding box center [906, 206] width 22 height 59
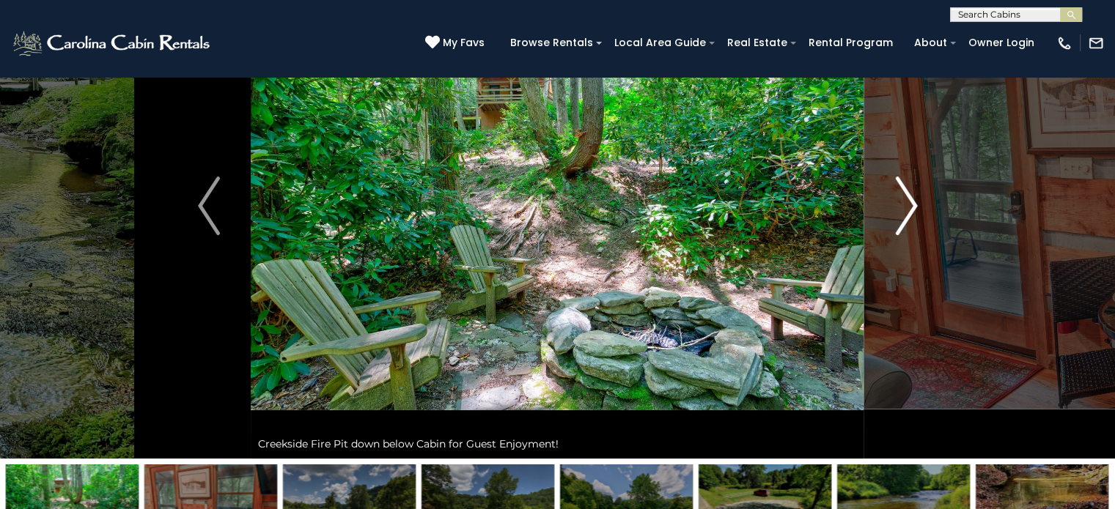
click at [915, 213] on img "Next" at bounding box center [906, 206] width 22 height 59
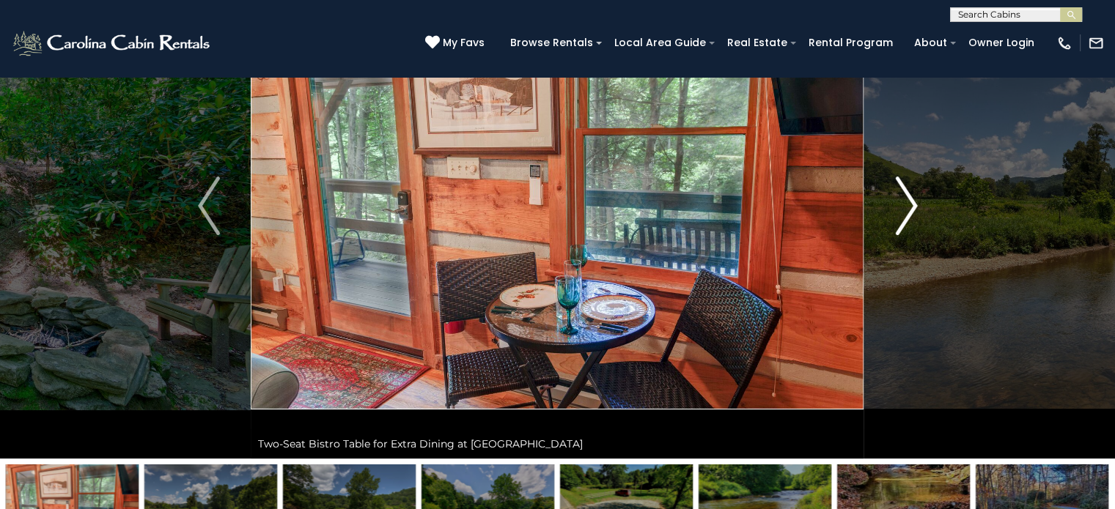
click at [915, 213] on img "Next" at bounding box center [906, 206] width 22 height 59
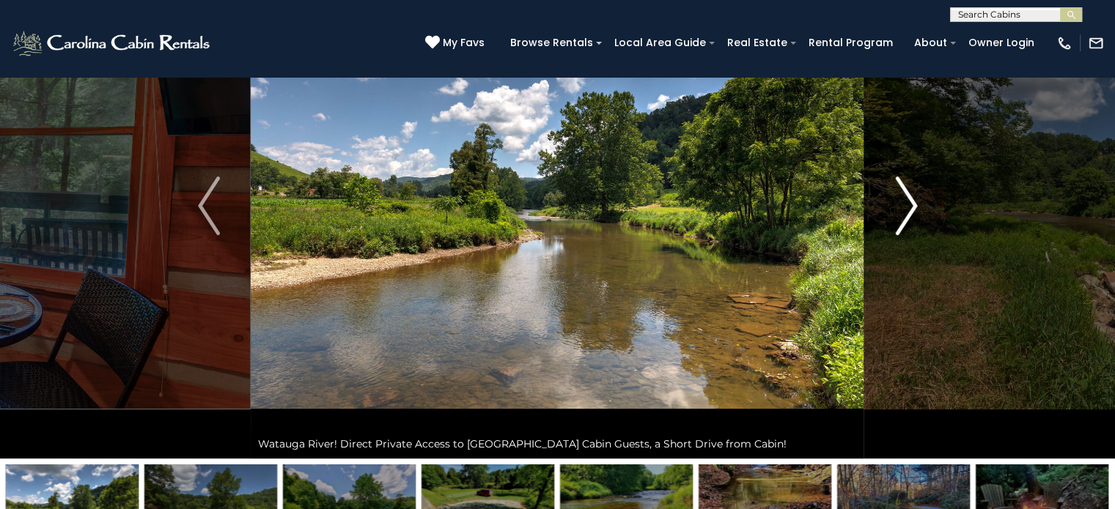
click at [915, 213] on img "Next" at bounding box center [906, 206] width 22 height 59
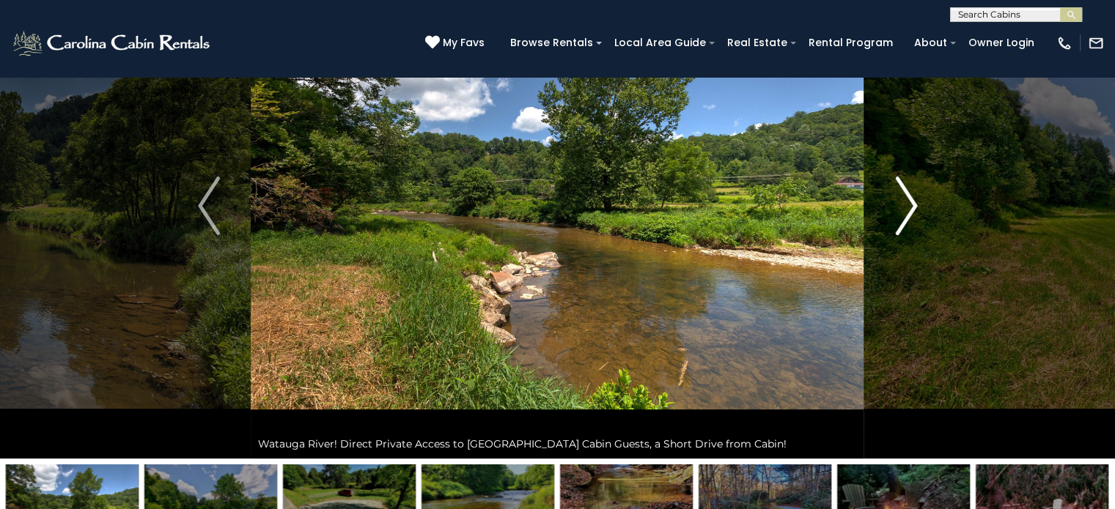
click at [915, 213] on img "Next" at bounding box center [906, 206] width 22 height 59
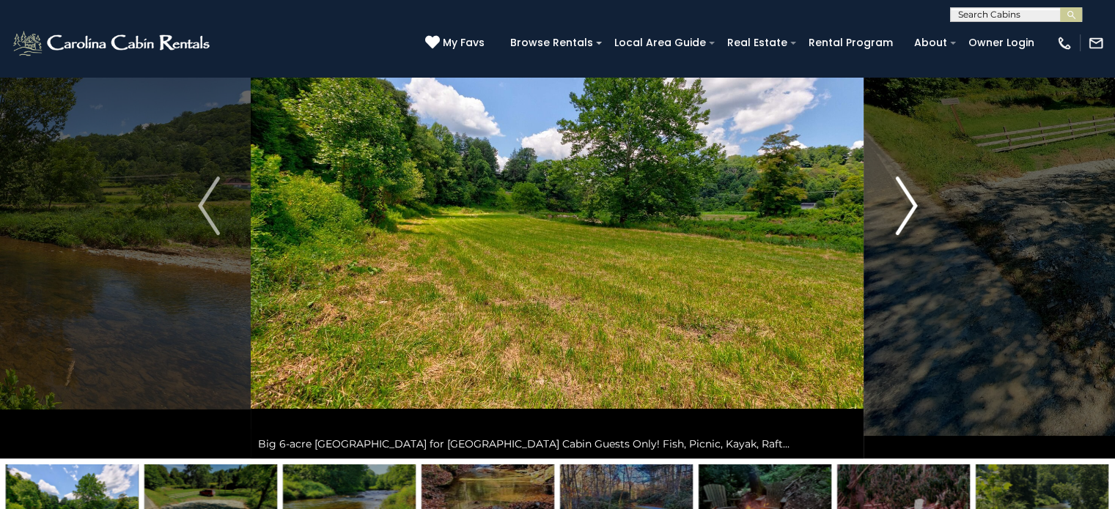
click at [915, 213] on img "Next" at bounding box center [906, 206] width 22 height 59
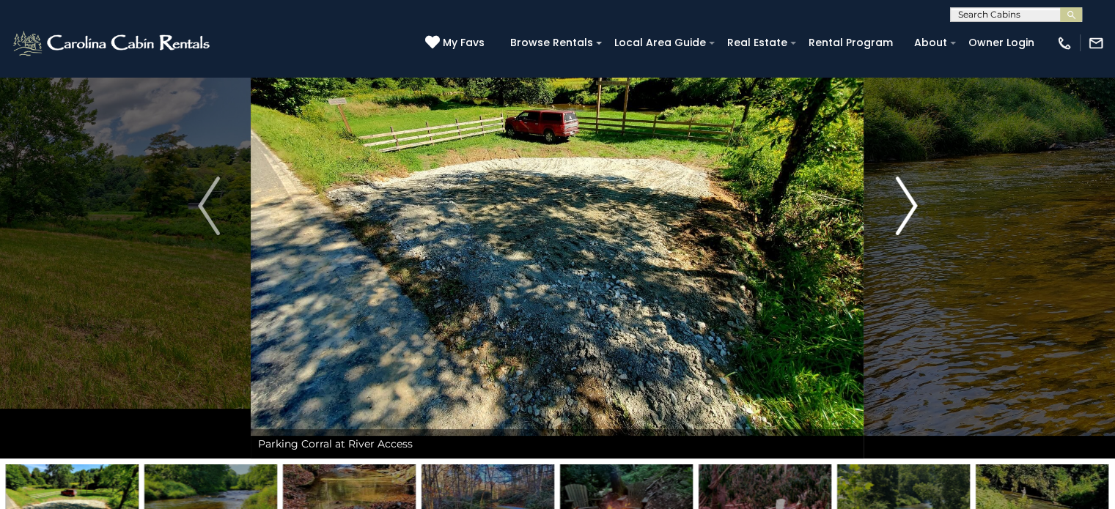
click at [915, 213] on img "Next" at bounding box center [906, 206] width 22 height 59
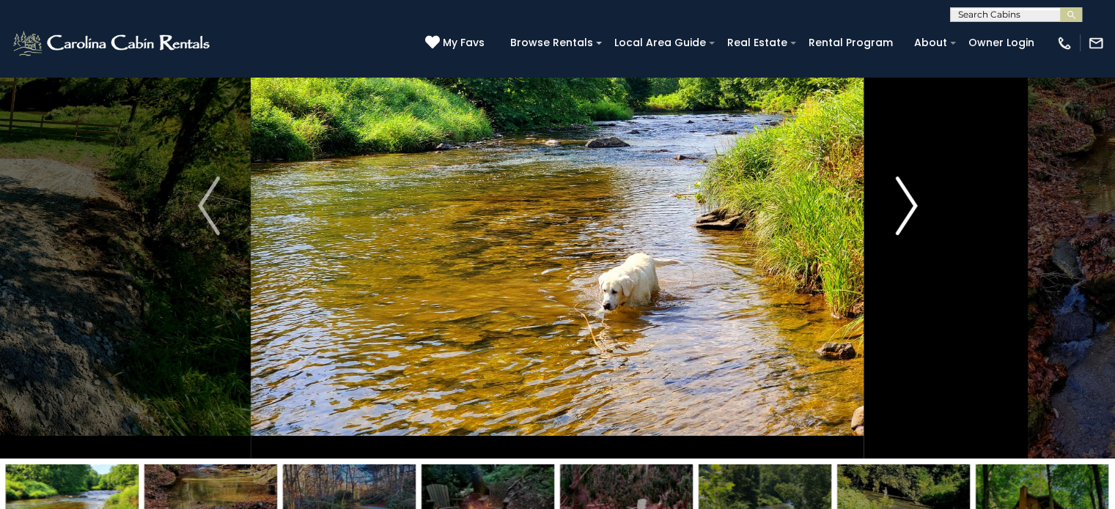
click at [915, 213] on img "Next" at bounding box center [906, 206] width 22 height 59
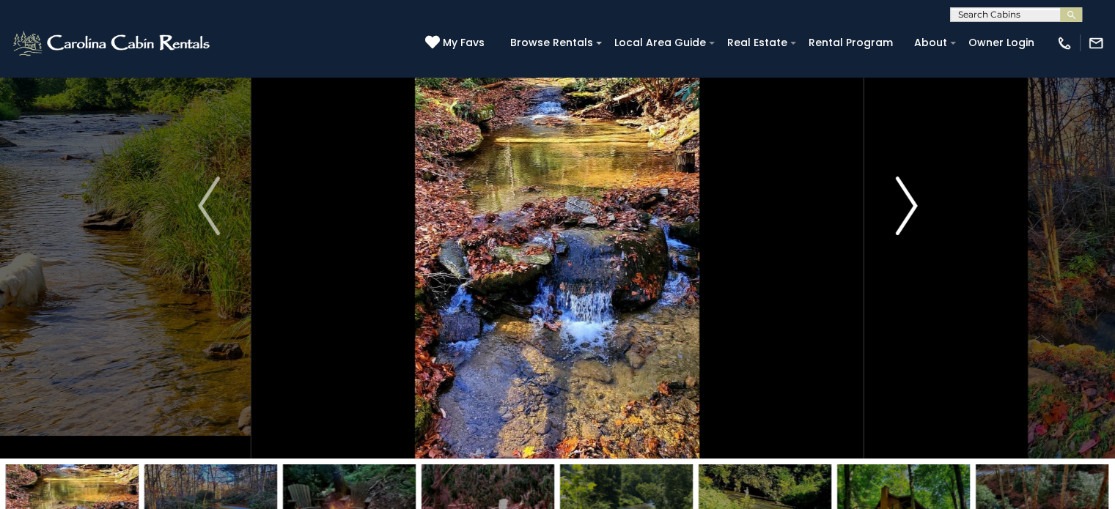
click at [915, 213] on img "Next" at bounding box center [906, 206] width 22 height 59
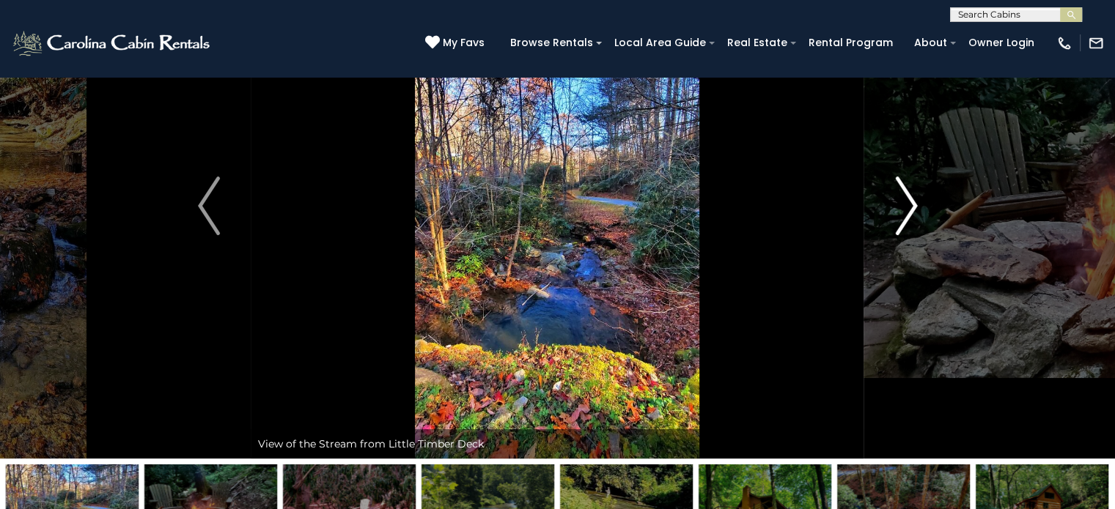
click at [915, 213] on img "Next" at bounding box center [906, 206] width 22 height 59
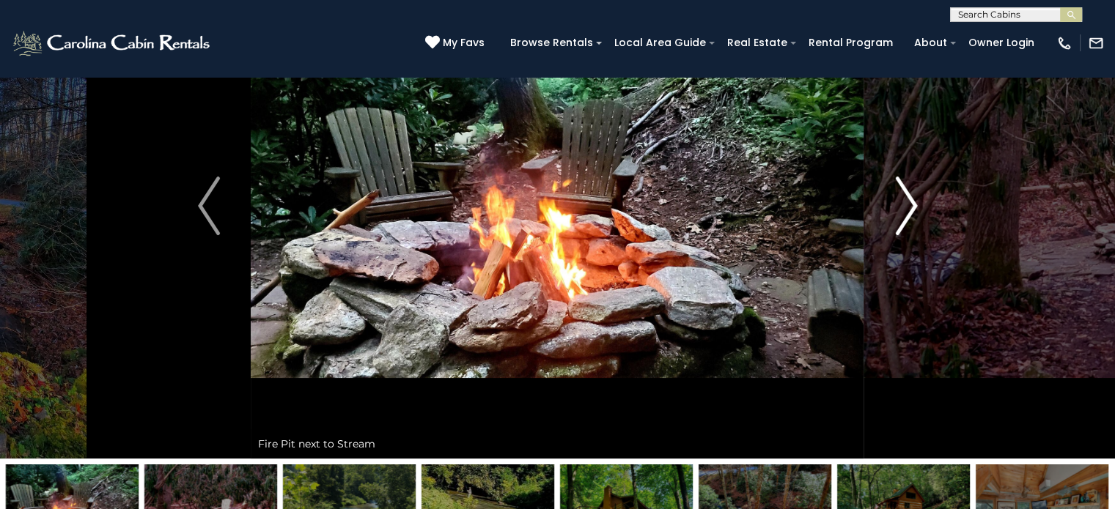
click at [915, 213] on img "Next" at bounding box center [906, 206] width 22 height 59
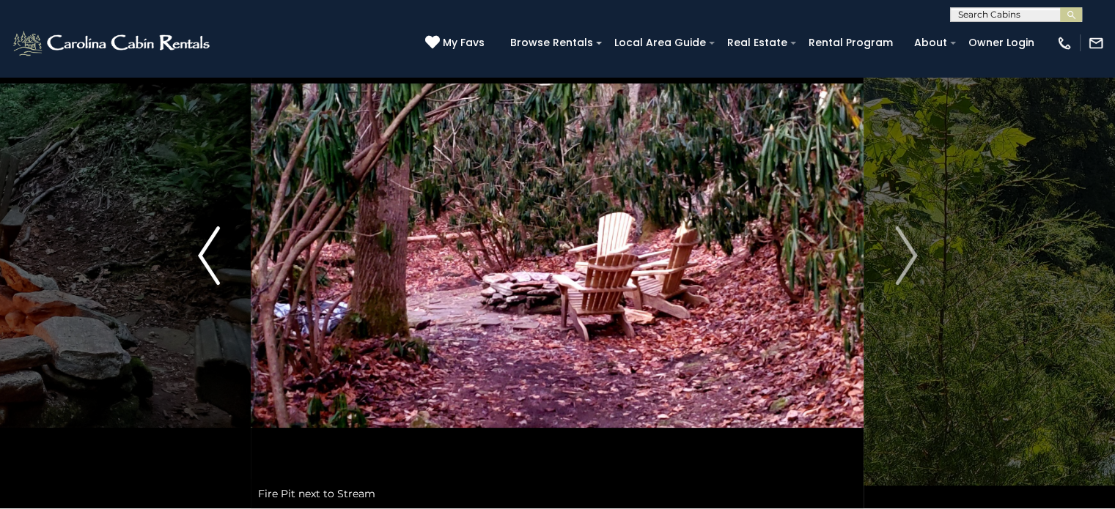
scroll to position [0, 0]
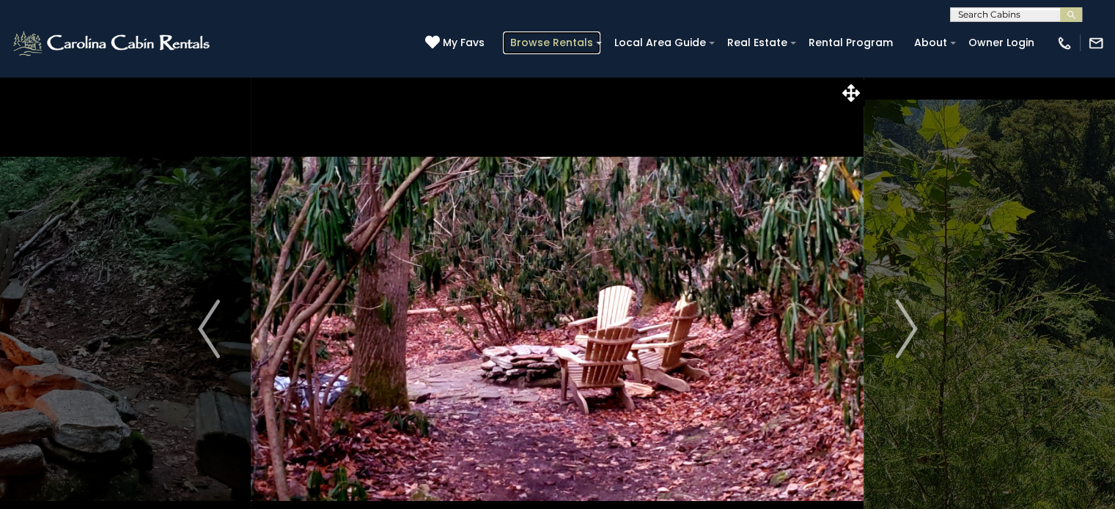
click at [567, 42] on link "Browse Rentals" at bounding box center [551, 43] width 97 height 23
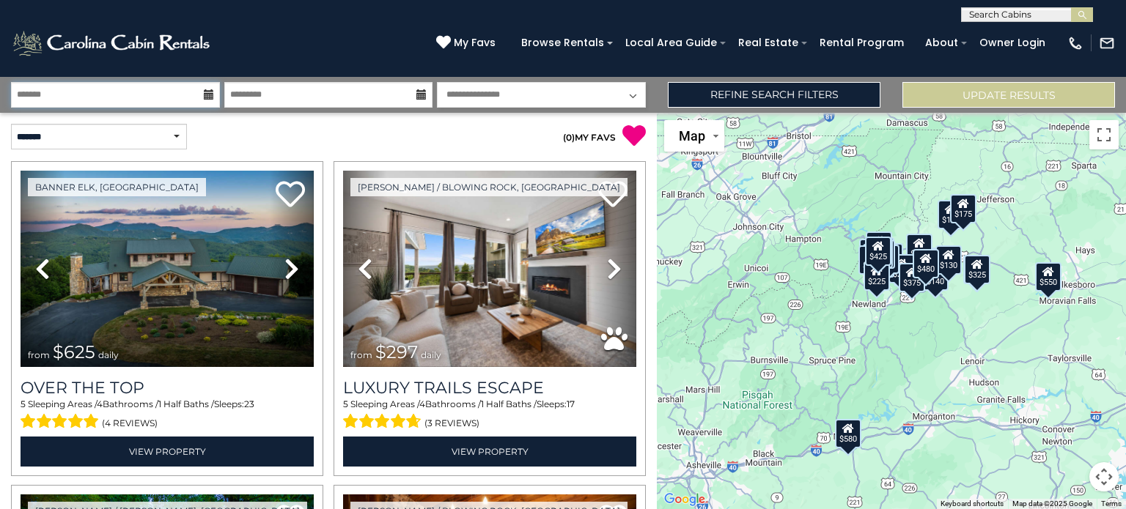
click at [163, 89] on input "text" at bounding box center [115, 95] width 209 height 26
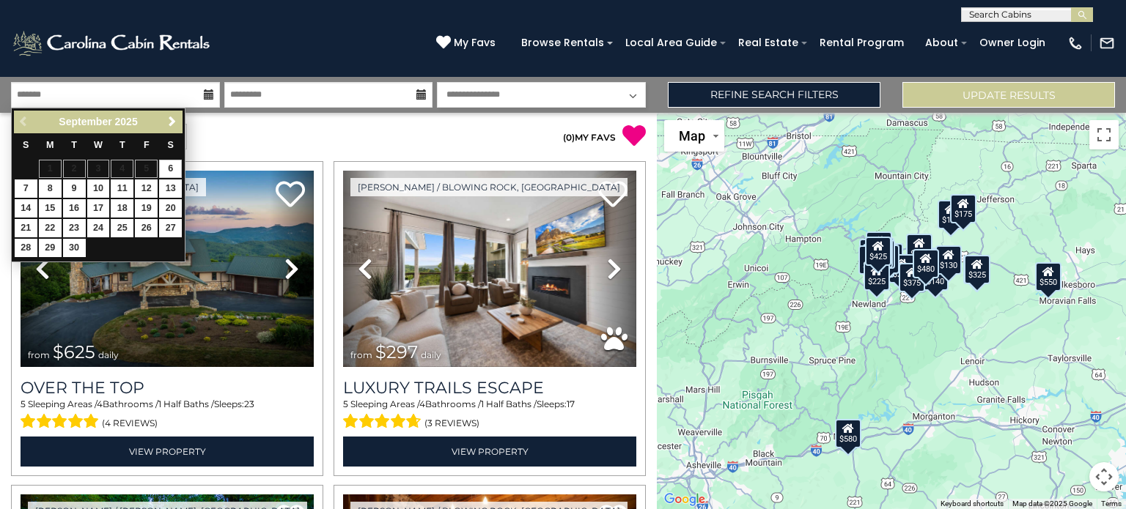
click at [167, 122] on span "Next" at bounding box center [172, 122] width 12 height 12
click at [141, 226] on link "24" at bounding box center [146, 228] width 23 height 18
type input "********"
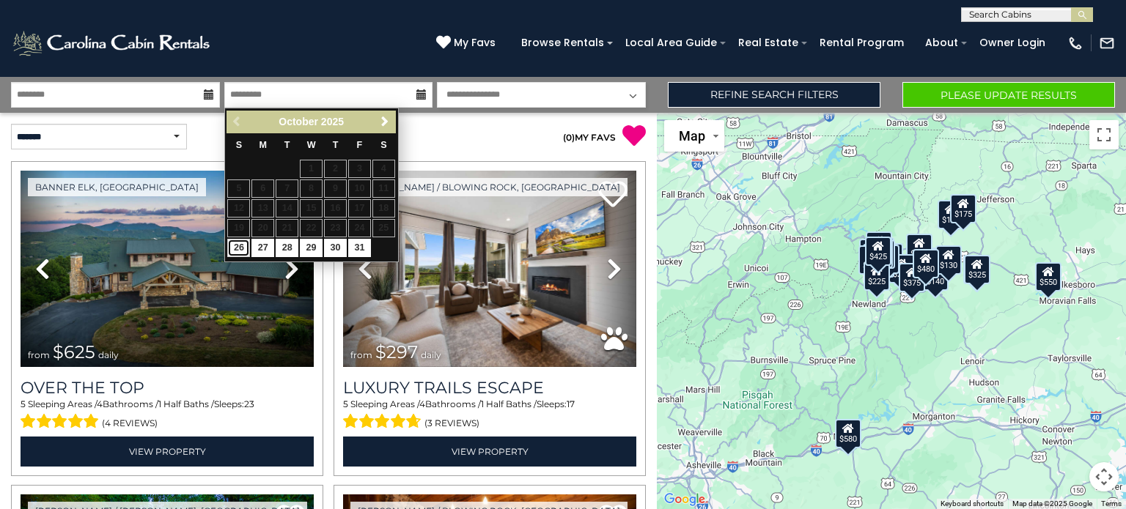
click at [237, 248] on link "26" at bounding box center [238, 248] width 23 height 18
type input "********"
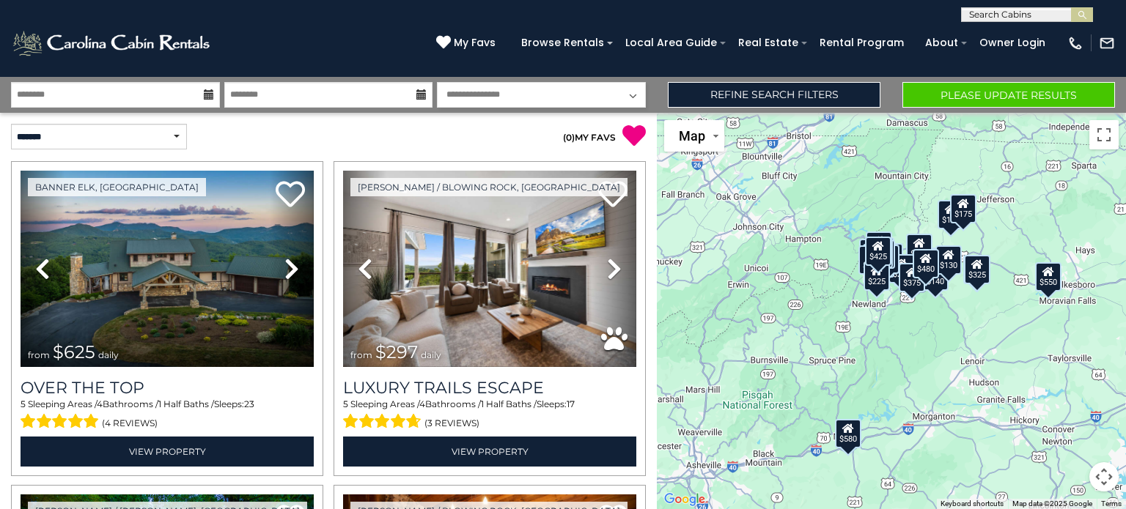
click at [543, 92] on select "**********" at bounding box center [541, 95] width 209 height 26
select select "*"
click at [437, 82] on select "**********" at bounding box center [541, 95] width 209 height 26
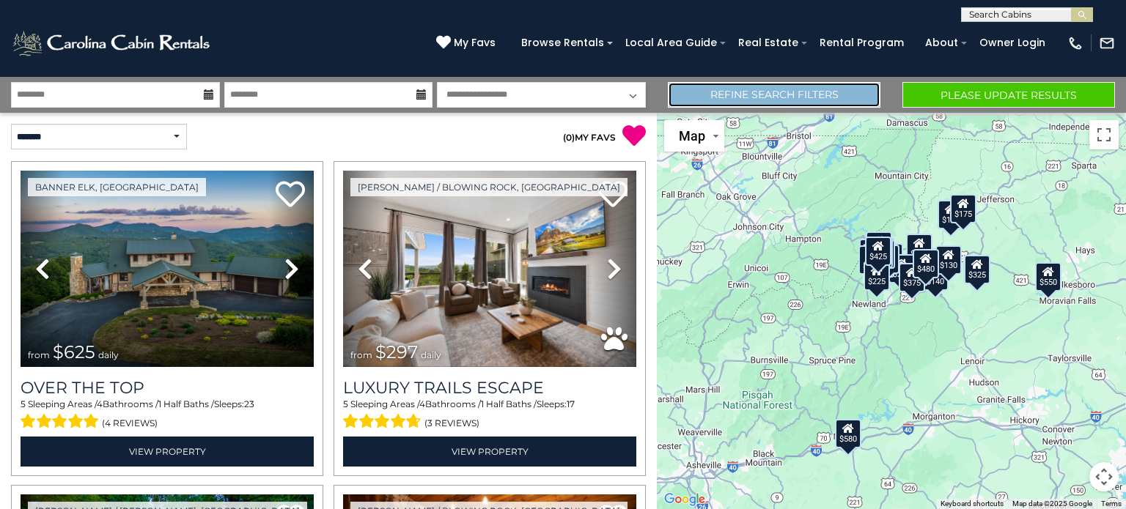
click at [821, 93] on link "Refine Search Filters" at bounding box center [774, 95] width 213 height 26
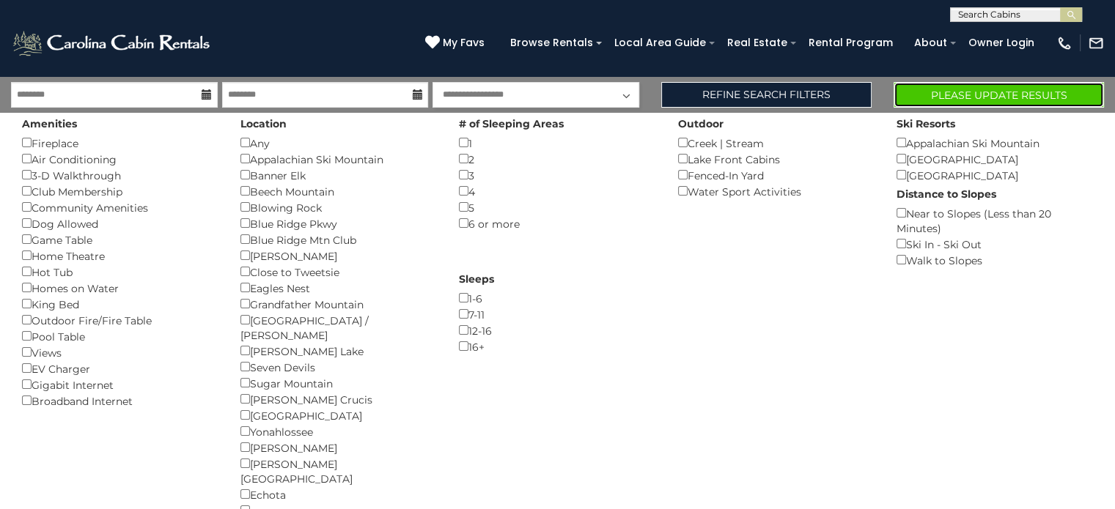
click at [1039, 107] on button "Please Update Results" at bounding box center [998, 95] width 210 height 26
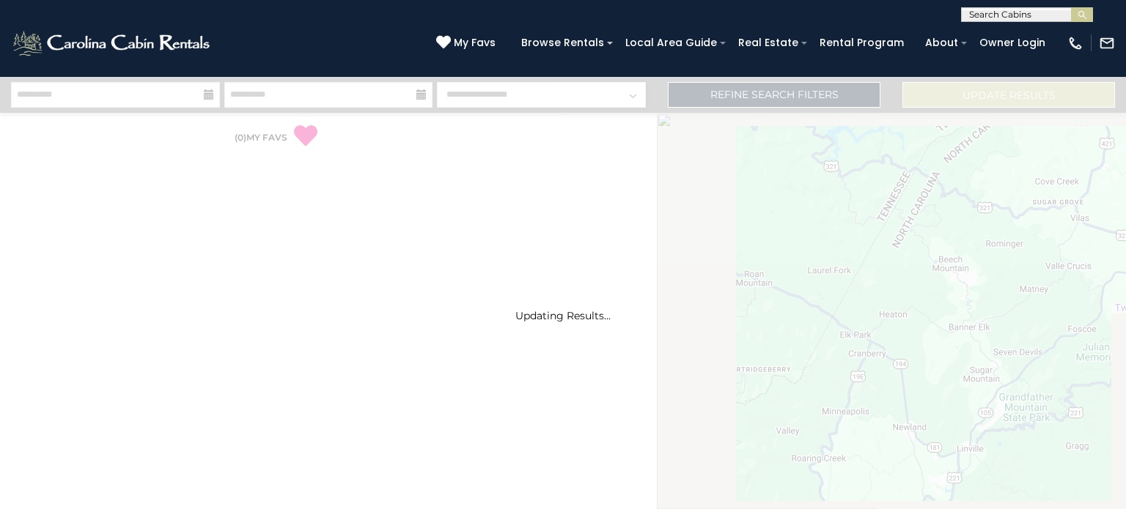
select select "*"
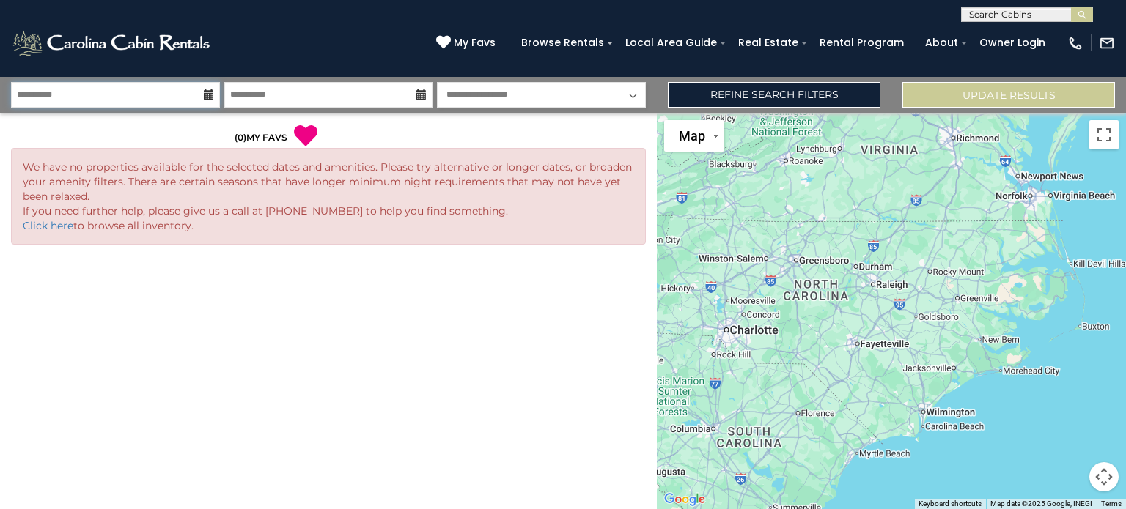
click at [174, 96] on input "**********" at bounding box center [115, 95] width 209 height 26
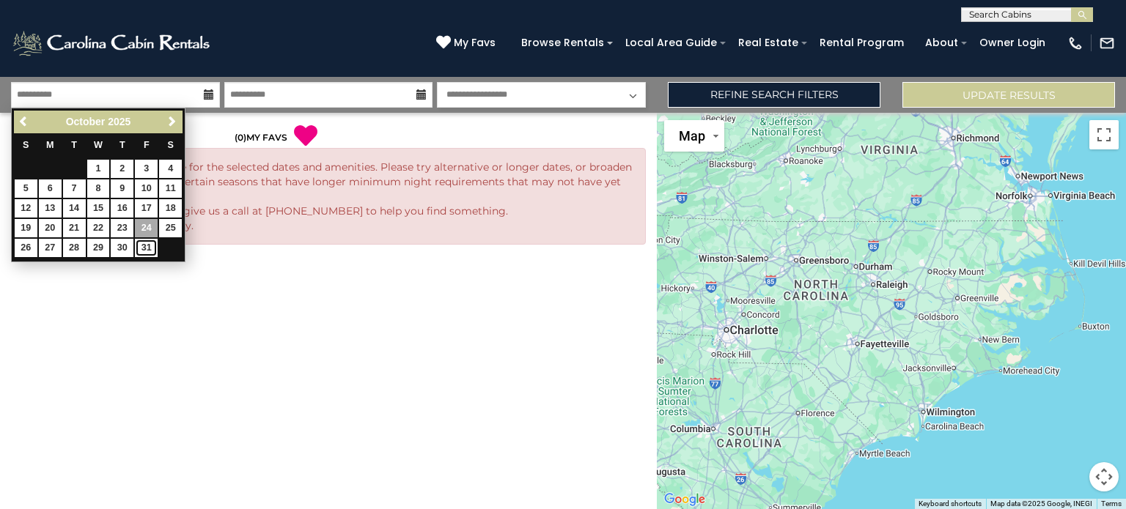
click at [147, 248] on link "31" at bounding box center [146, 248] width 23 height 18
type input "********"
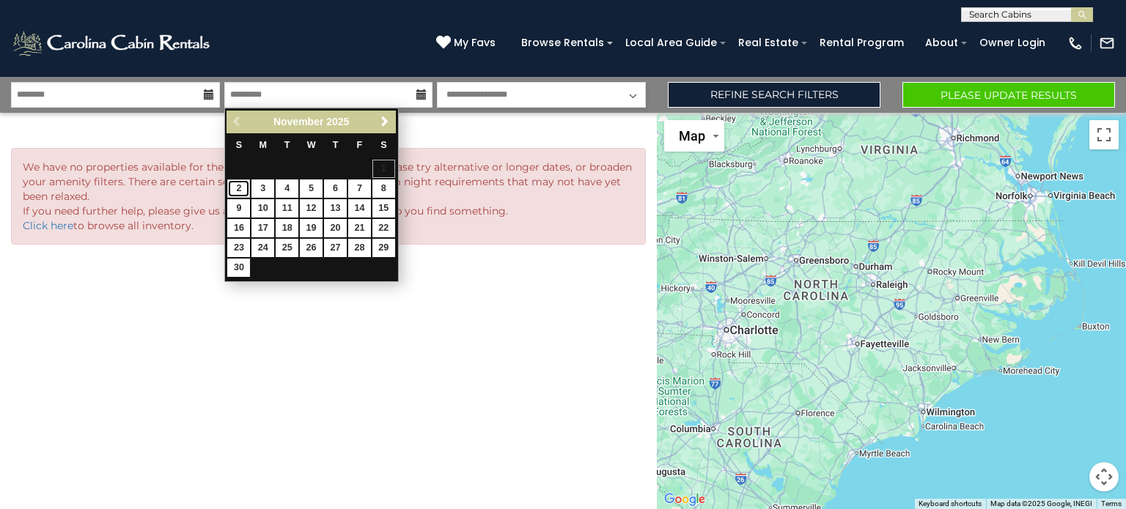
click at [237, 192] on link "2" at bounding box center [238, 189] width 23 height 18
type input "*******"
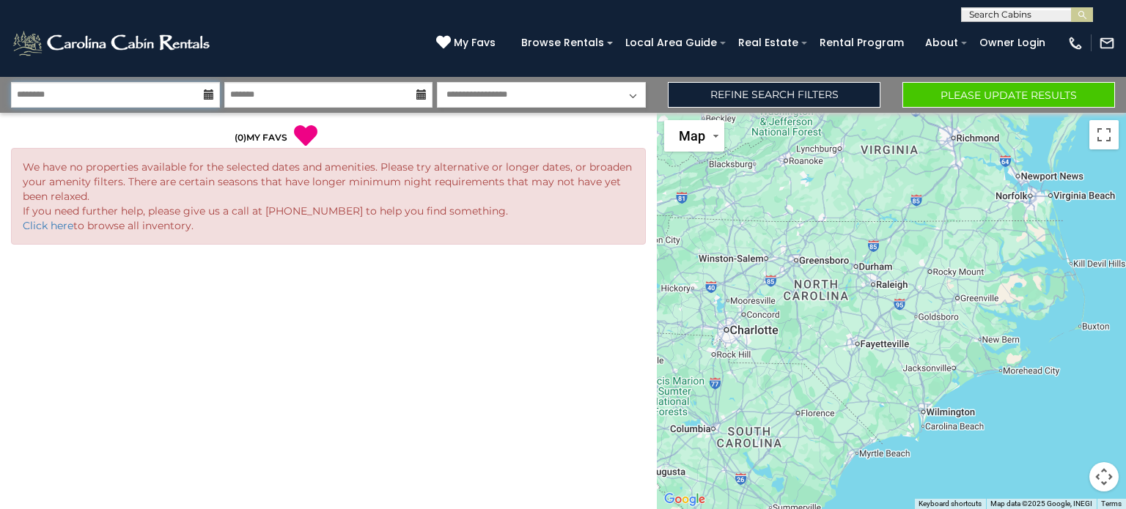
click at [150, 95] on input "********" at bounding box center [115, 95] width 209 height 26
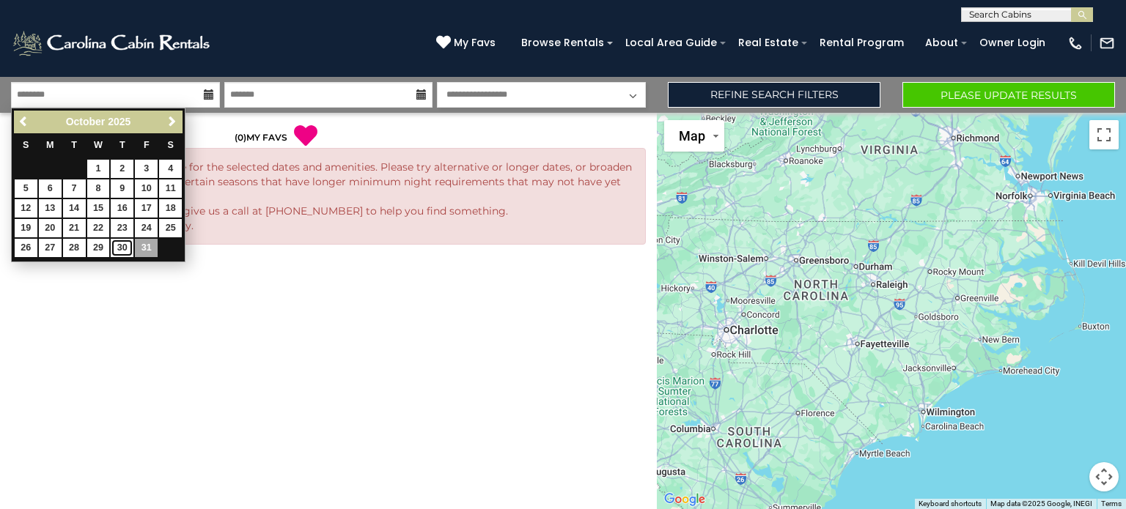
click at [123, 243] on link "30" at bounding box center [122, 248] width 23 height 18
type input "********"
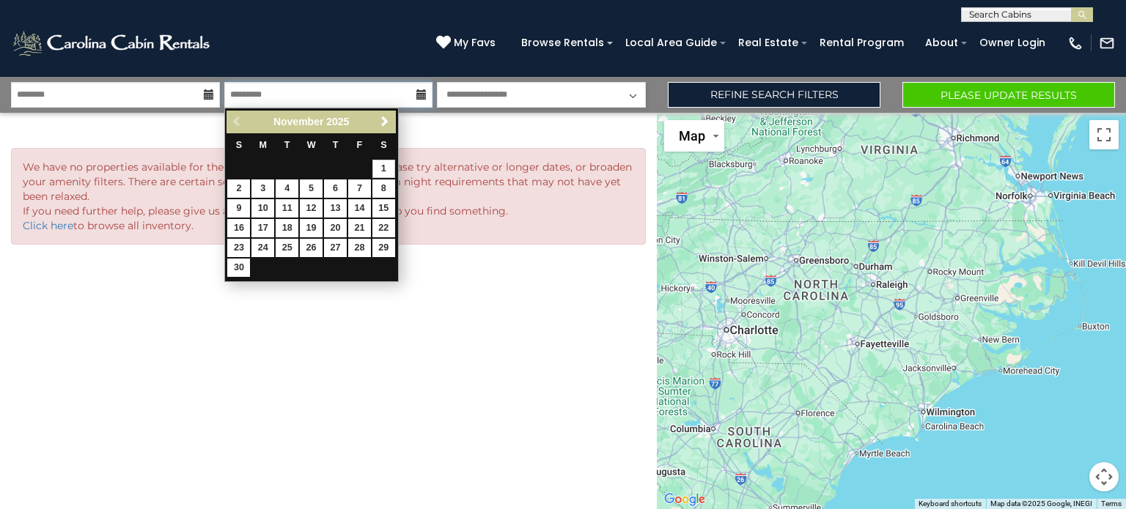
click at [386, 98] on input "text" at bounding box center [328, 95] width 209 height 26
click at [391, 246] on link "29" at bounding box center [383, 248] width 23 height 18
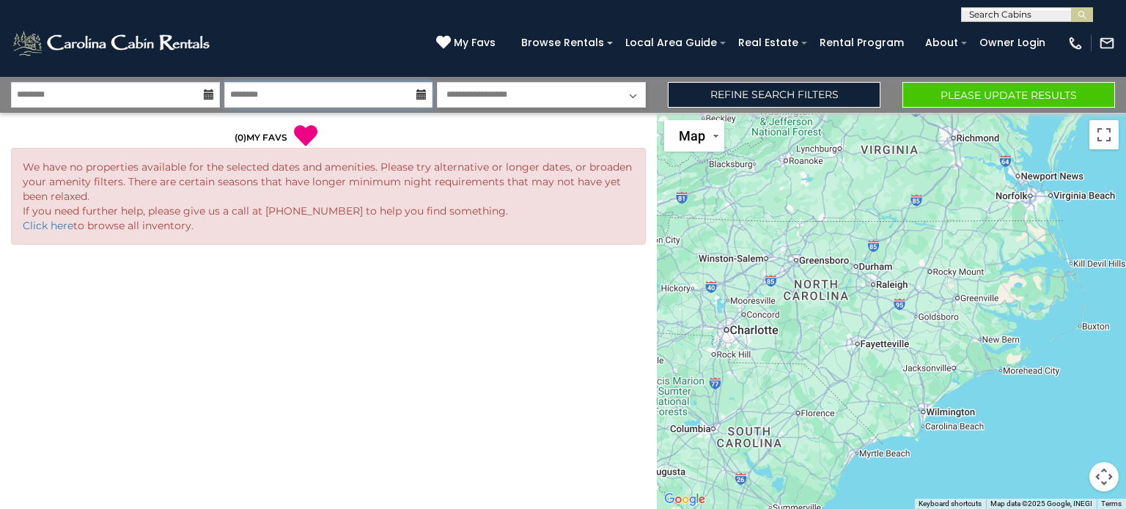
click at [396, 99] on input "********" at bounding box center [328, 95] width 209 height 26
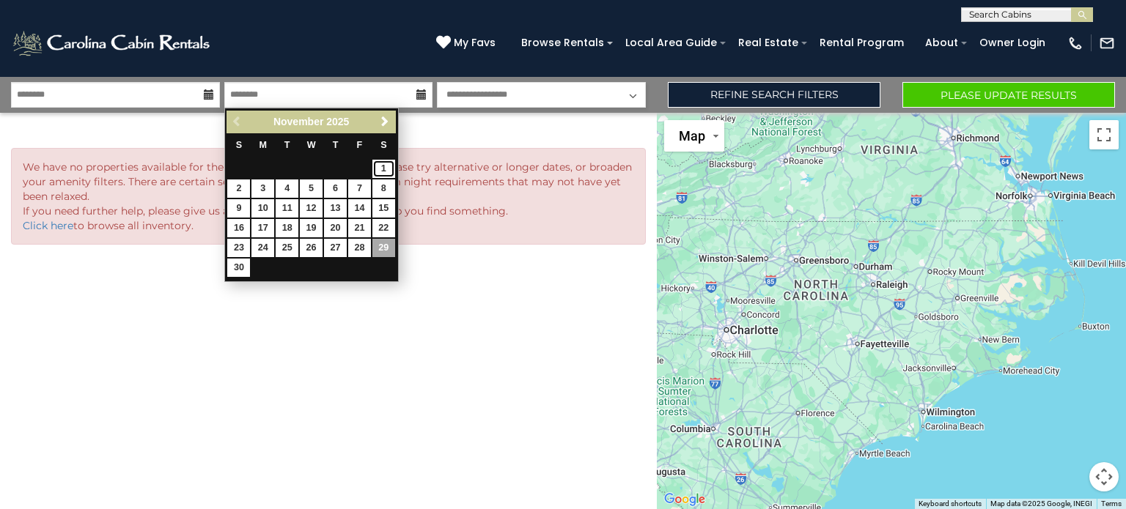
click at [383, 168] on link "1" at bounding box center [383, 169] width 23 height 18
type input "*******"
